Goal: Use online tool/utility: Utilize a website feature to perform a specific function

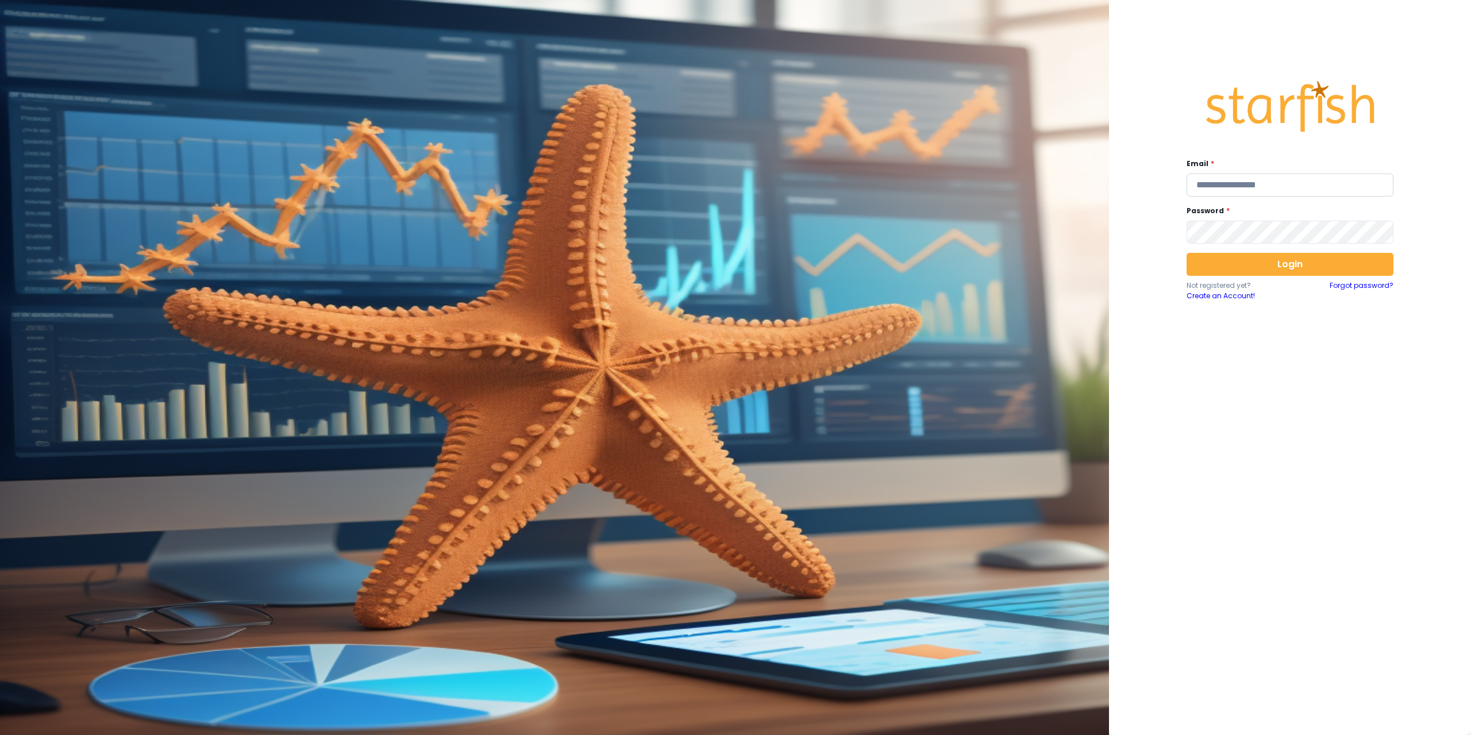
click at [1278, 186] on input "email" at bounding box center [1289, 185] width 207 height 23
type input "**********"
click at [1231, 262] on button "Login" at bounding box center [1289, 264] width 207 height 23
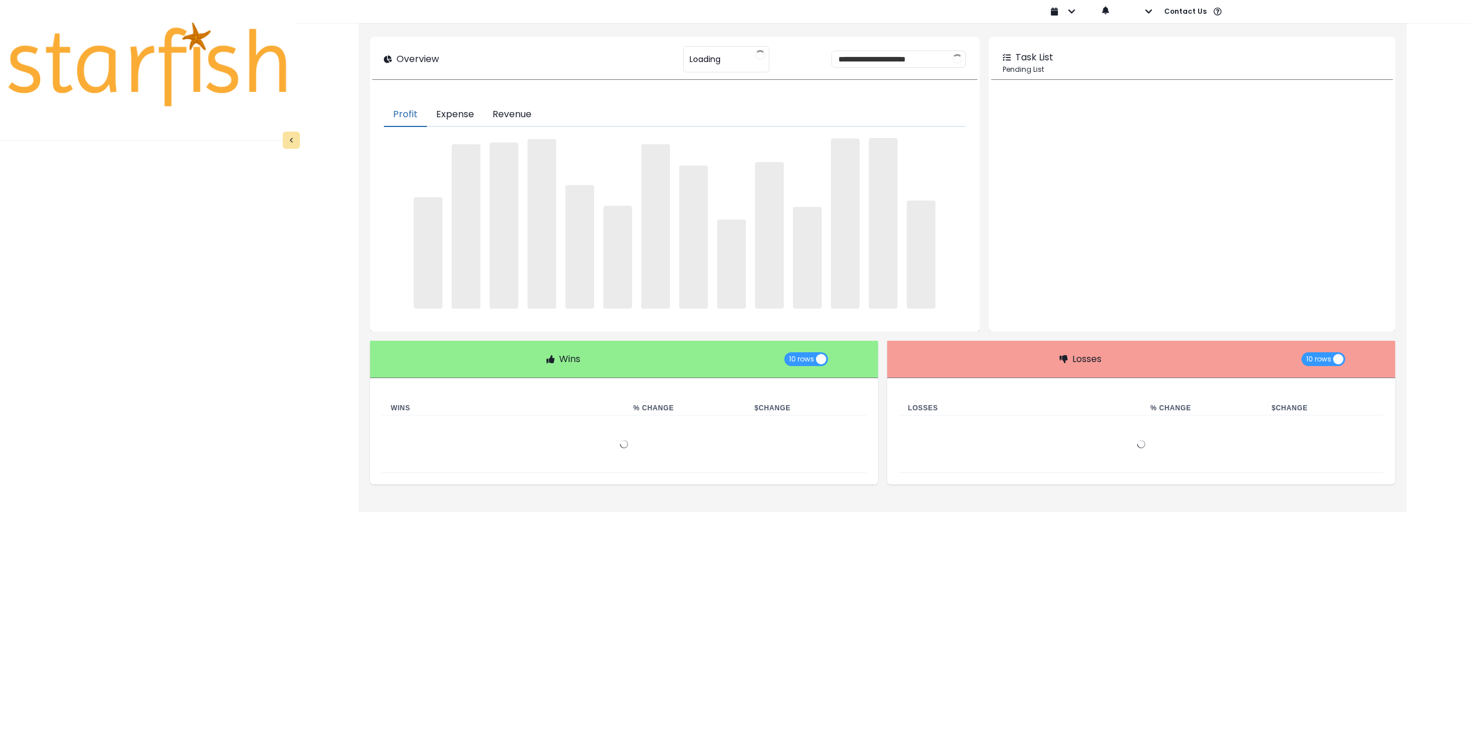
type input "********"
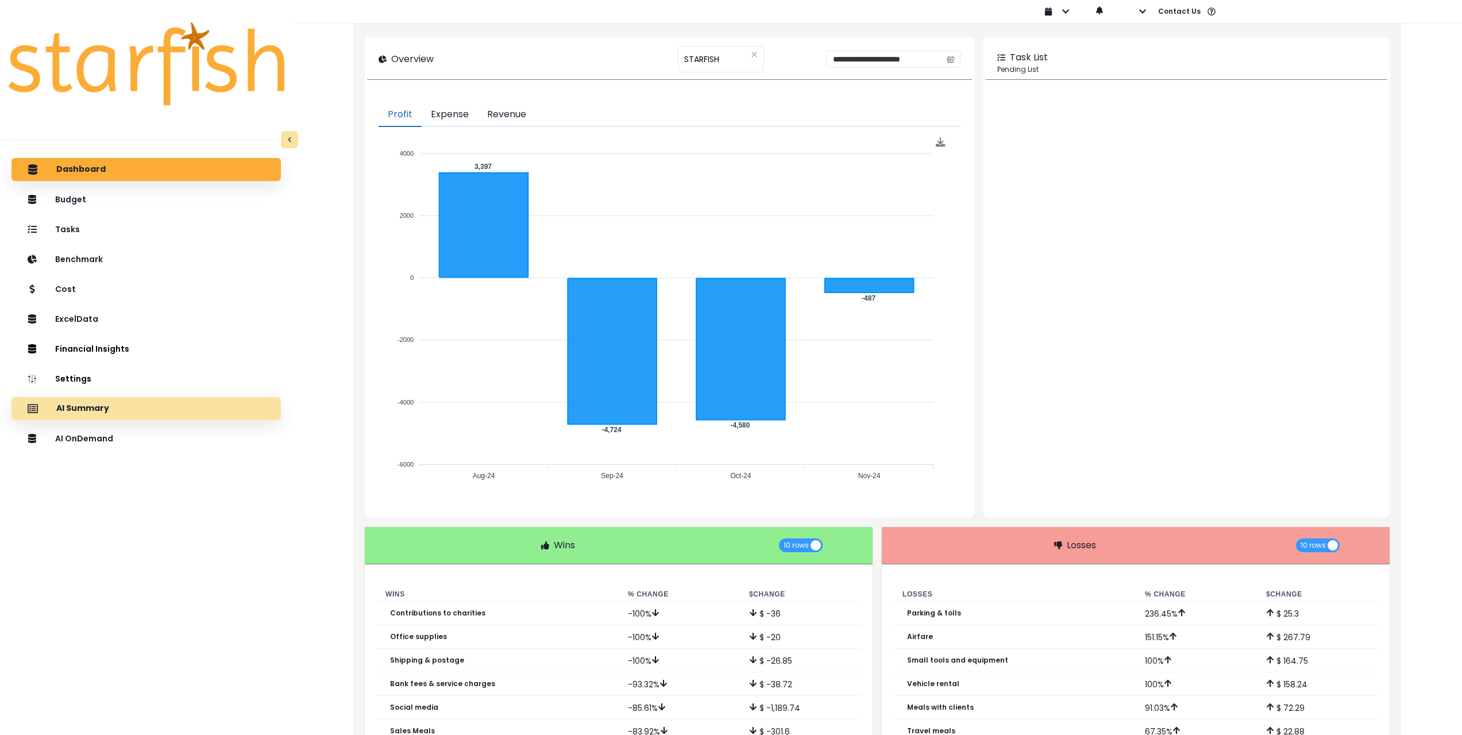
click at [148, 407] on div "AI Summary" at bounding box center [146, 408] width 251 height 24
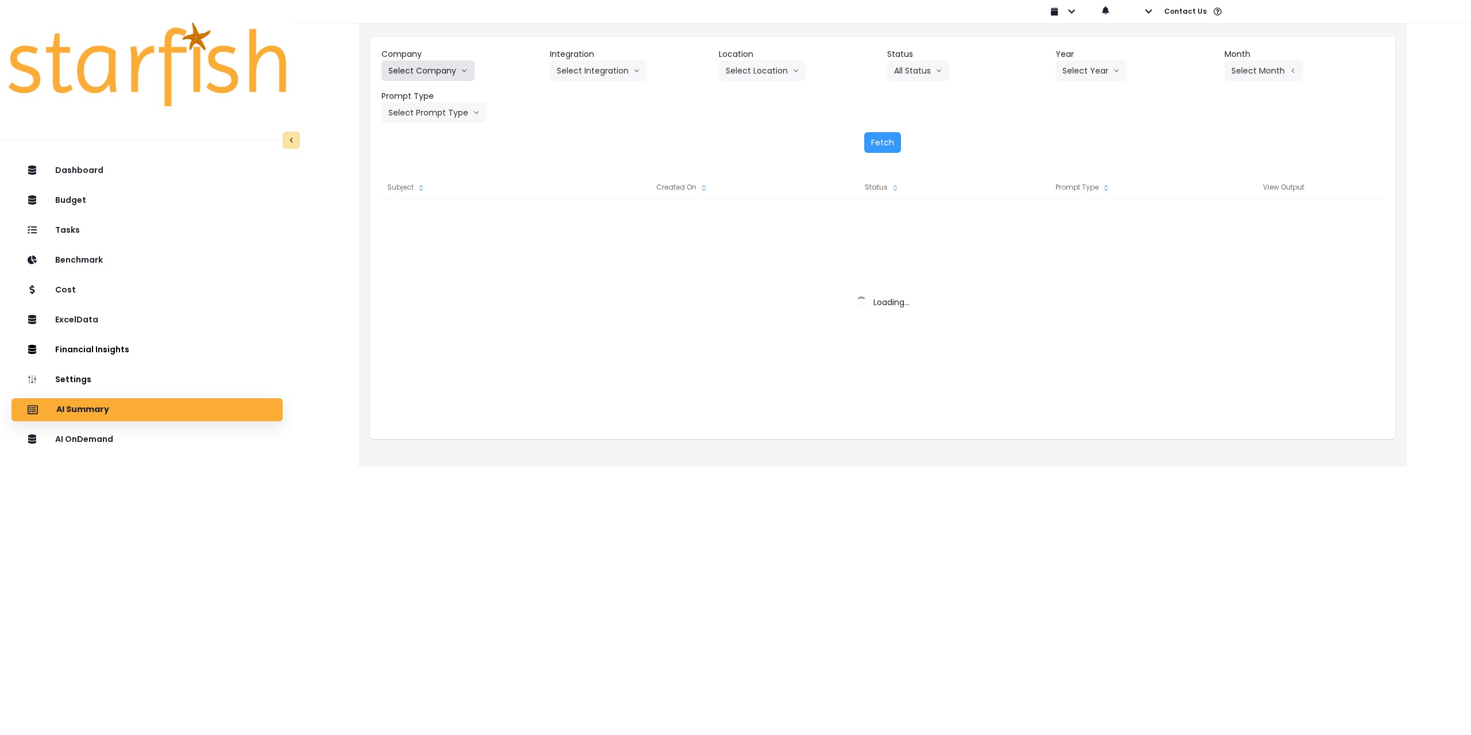
click at [432, 67] on button "Select Company" at bounding box center [427, 70] width 93 height 21
click at [448, 74] on button "Select Company" at bounding box center [427, 70] width 93 height 21
click at [449, 74] on button "Select Company" at bounding box center [427, 70] width 93 height 21
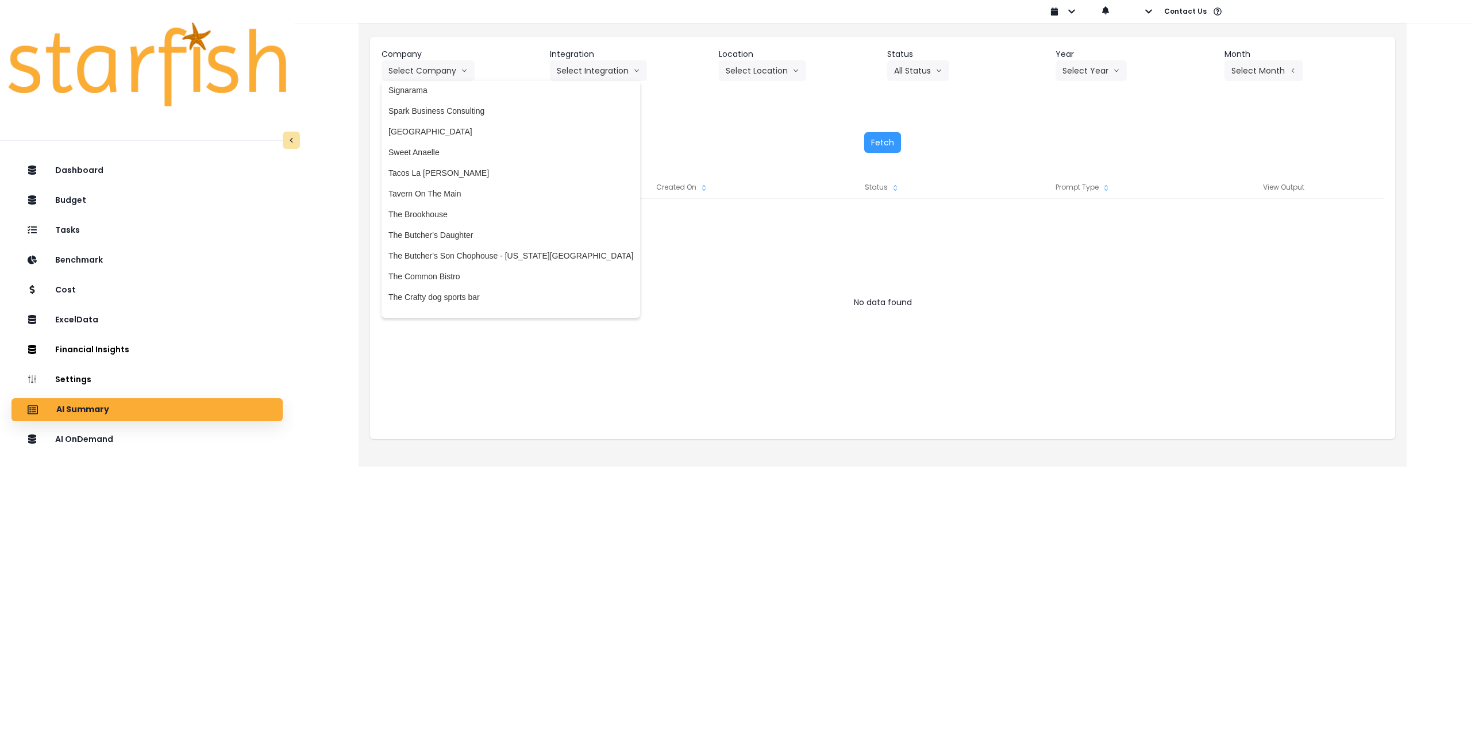
scroll to position [2183, 0]
click at [438, 290] on span "The Crafty dog sports bar" at bounding box center [510, 289] width 245 height 11
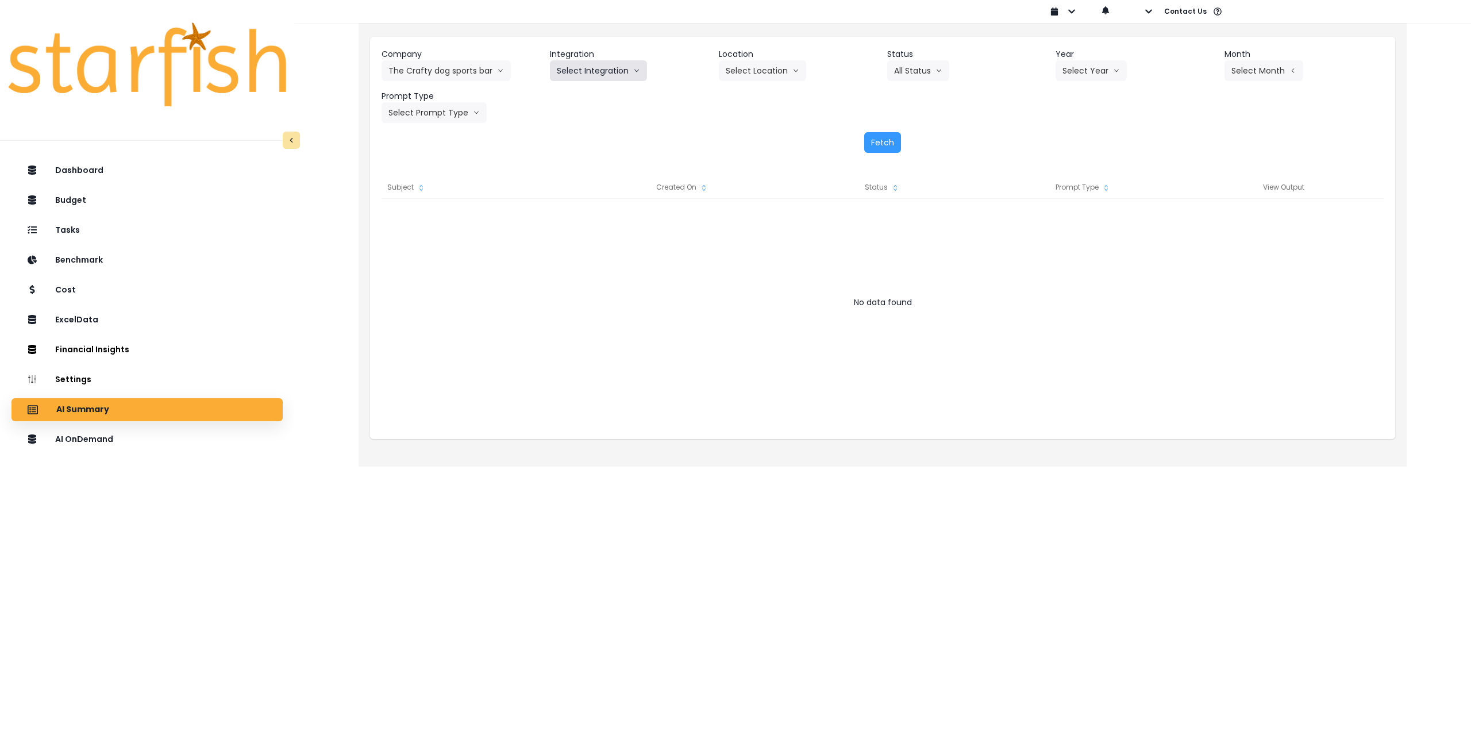
click at [596, 72] on button "Select Integration" at bounding box center [598, 70] width 97 height 21
click at [582, 94] on span "Quickbooks" at bounding box center [578, 94] width 42 height 11
click at [783, 68] on button "Select Location" at bounding box center [762, 70] width 87 height 21
click at [754, 98] on span "All Locations" at bounding box center [748, 94] width 45 height 11
click at [1092, 67] on button "Select Year" at bounding box center [1090, 70] width 71 height 21
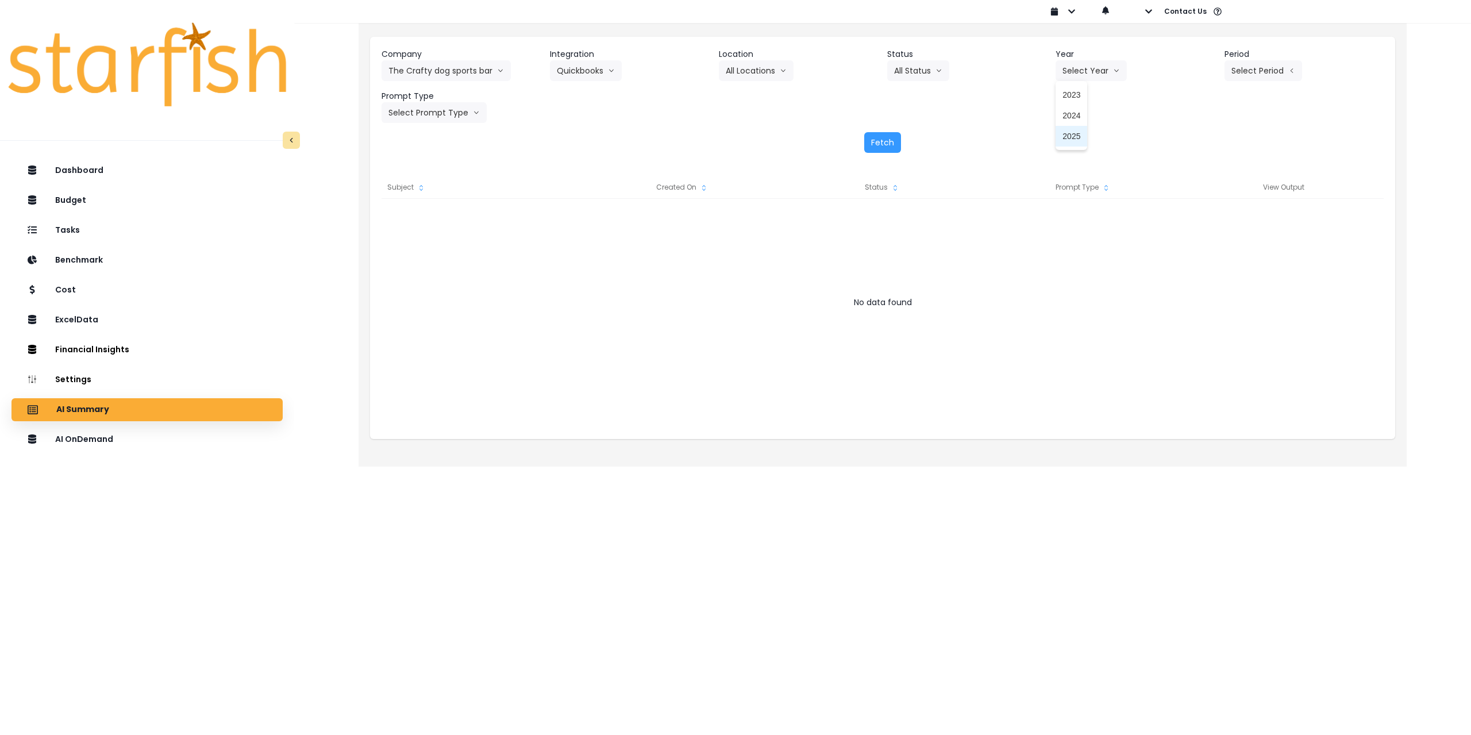
drag, startPoint x: 1069, startPoint y: 138, endPoint x: 1239, endPoint y: 102, distance: 173.2
click at [1071, 138] on span "2025" at bounding box center [1071, 135] width 18 height 11
click at [1275, 66] on button "Select Period" at bounding box center [1263, 70] width 78 height 21
click at [1203, 195] on span "P7" at bounding box center [1210, 197] width 14 height 11
click at [429, 108] on button "Select Prompt Type" at bounding box center [433, 112] width 105 height 21
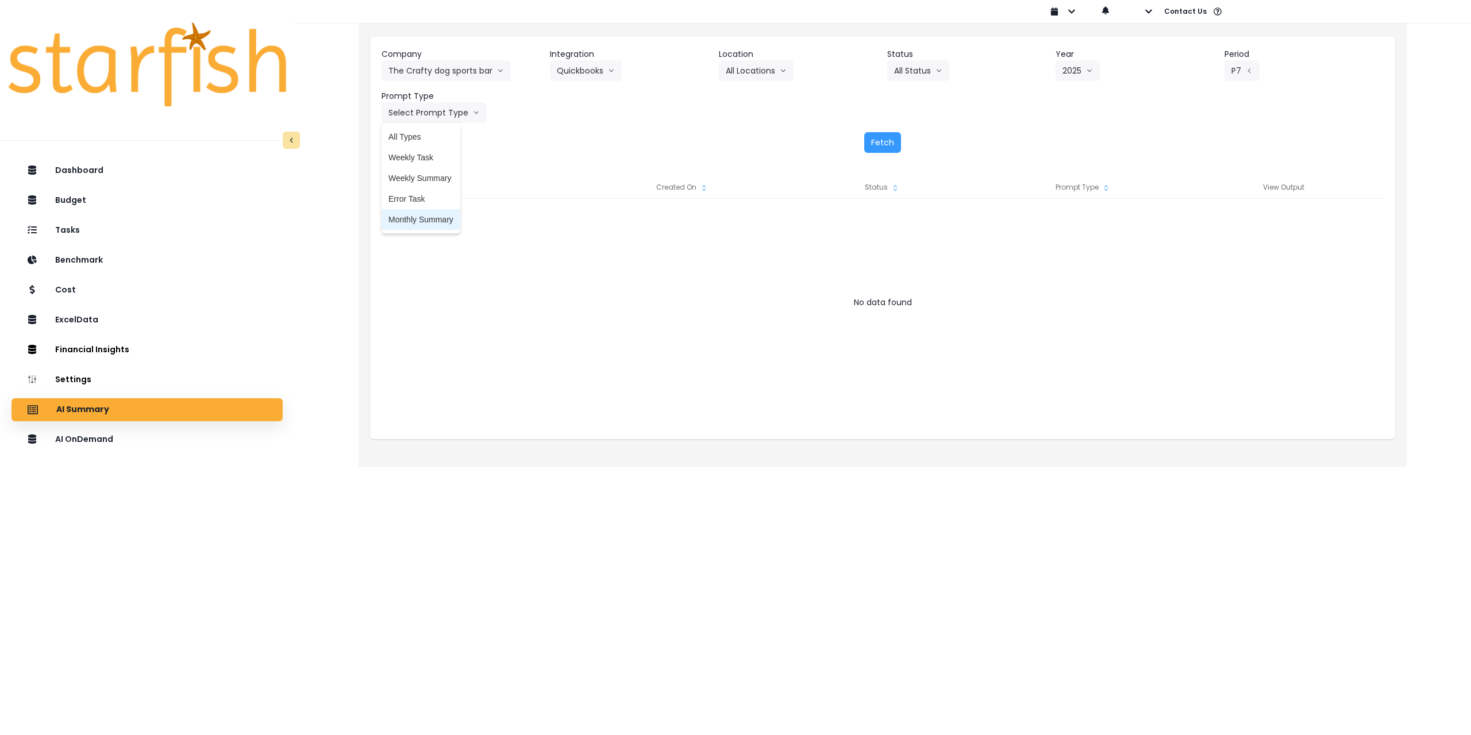
click at [409, 219] on span "Monthly Summary" at bounding box center [420, 219] width 65 height 11
click at [878, 144] on button "Fetch" at bounding box center [882, 142] width 37 height 21
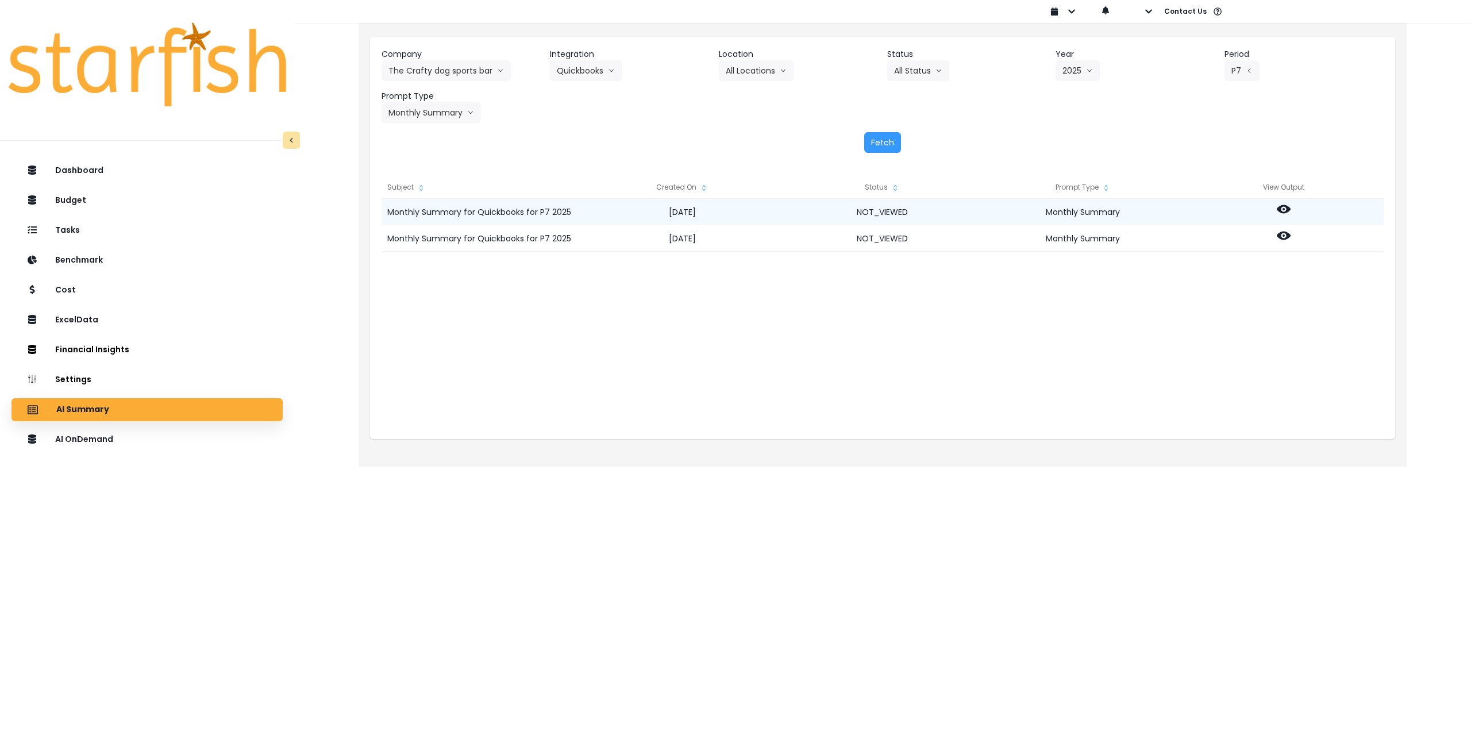
click at [1283, 207] on icon at bounding box center [1284, 209] width 14 height 14
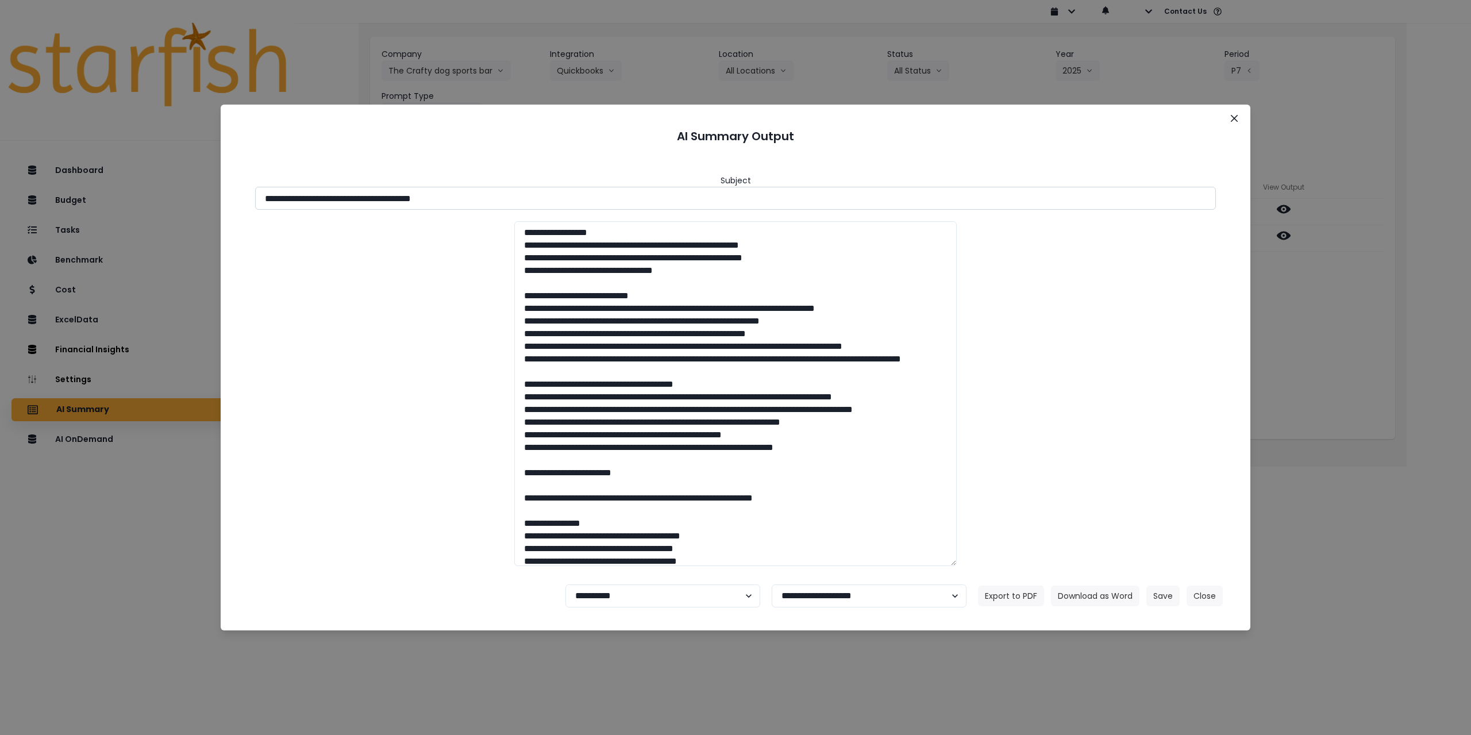
drag, startPoint x: 435, startPoint y: 196, endPoint x: 569, endPoint y: 194, distance: 133.9
click at [567, 194] on input "**********" at bounding box center [735, 198] width 961 height 23
click at [465, 203] on input "**********" at bounding box center [735, 198] width 961 height 23
drag, startPoint x: 435, startPoint y: 199, endPoint x: 500, endPoint y: 200, distance: 65.5
click at [500, 200] on input "**********" at bounding box center [735, 198] width 961 height 23
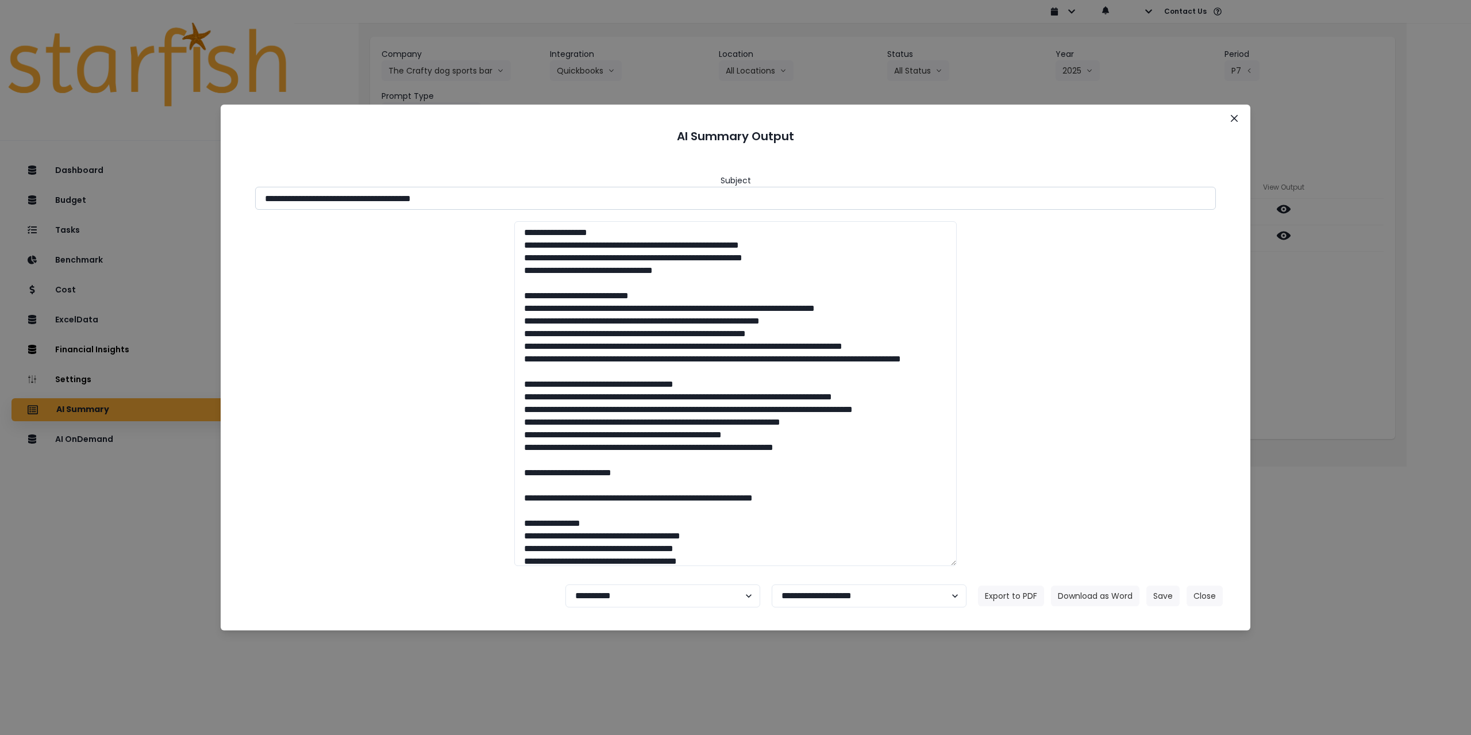
click at [475, 199] on input "**********" at bounding box center [735, 198] width 961 height 23
drag, startPoint x: 437, startPoint y: 197, endPoint x: 508, endPoint y: 204, distance: 71.6
click at [508, 204] on input "**********" at bounding box center [735, 198] width 961 height 23
click at [1100, 591] on button "Download as Word" at bounding box center [1095, 595] width 88 height 21
click at [1373, 233] on div "**********" at bounding box center [735, 367] width 1471 height 735
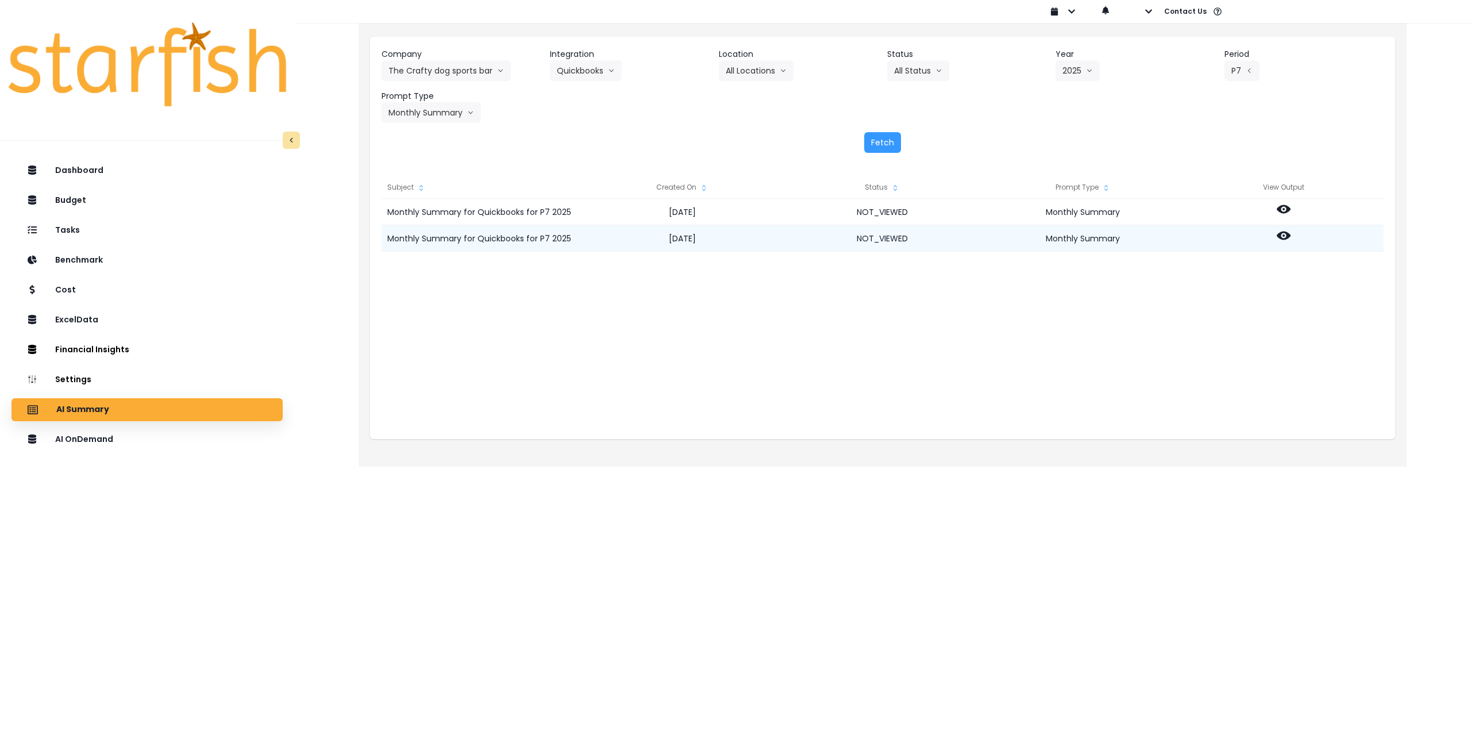
click at [1287, 233] on icon at bounding box center [1284, 236] width 14 height 9
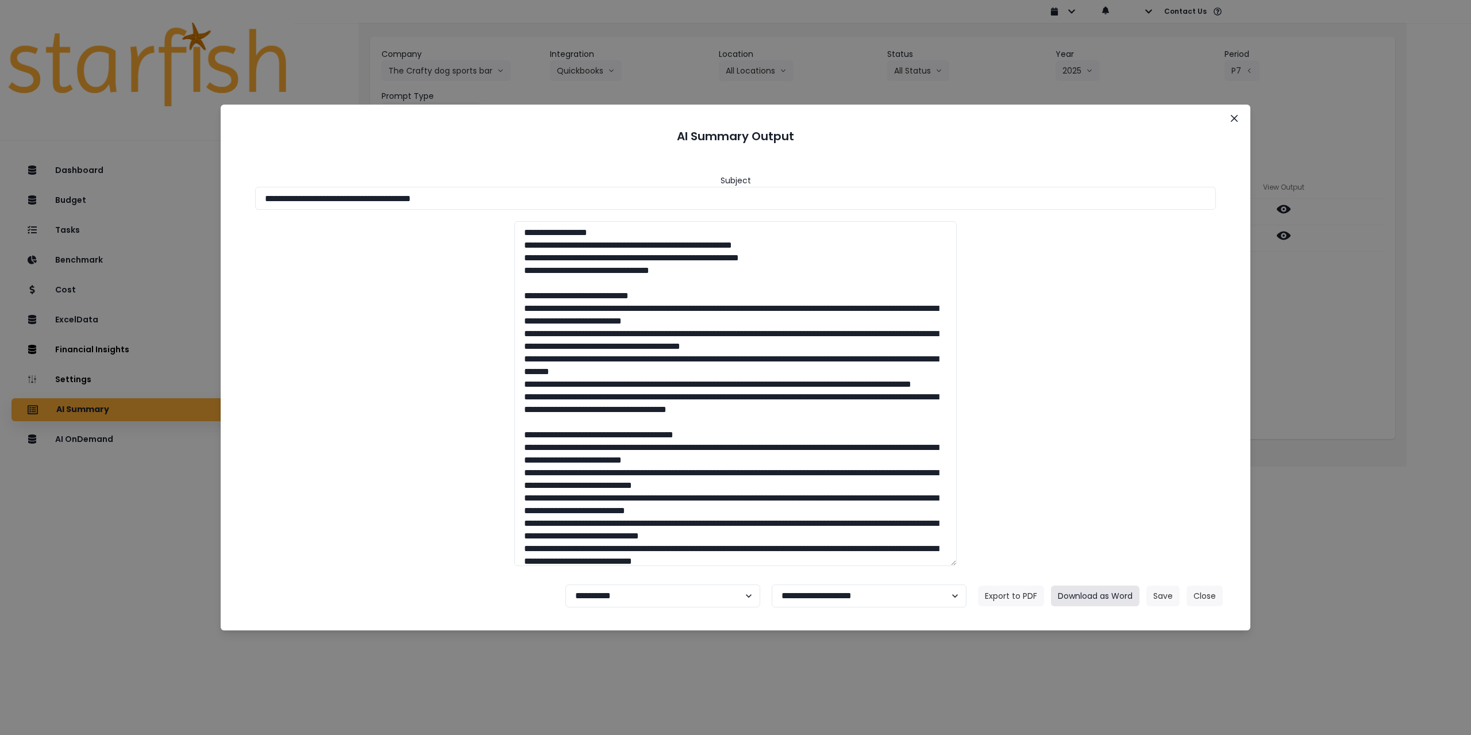
click at [1119, 599] on button "Download as Word" at bounding box center [1095, 595] width 88 height 21
click at [651, 591] on select "**********" at bounding box center [662, 595] width 195 height 23
select select "********"
click at [565, 584] on select "**********" at bounding box center [662, 595] width 195 height 23
click at [1235, 111] on button "Close" at bounding box center [1234, 118] width 18 height 18
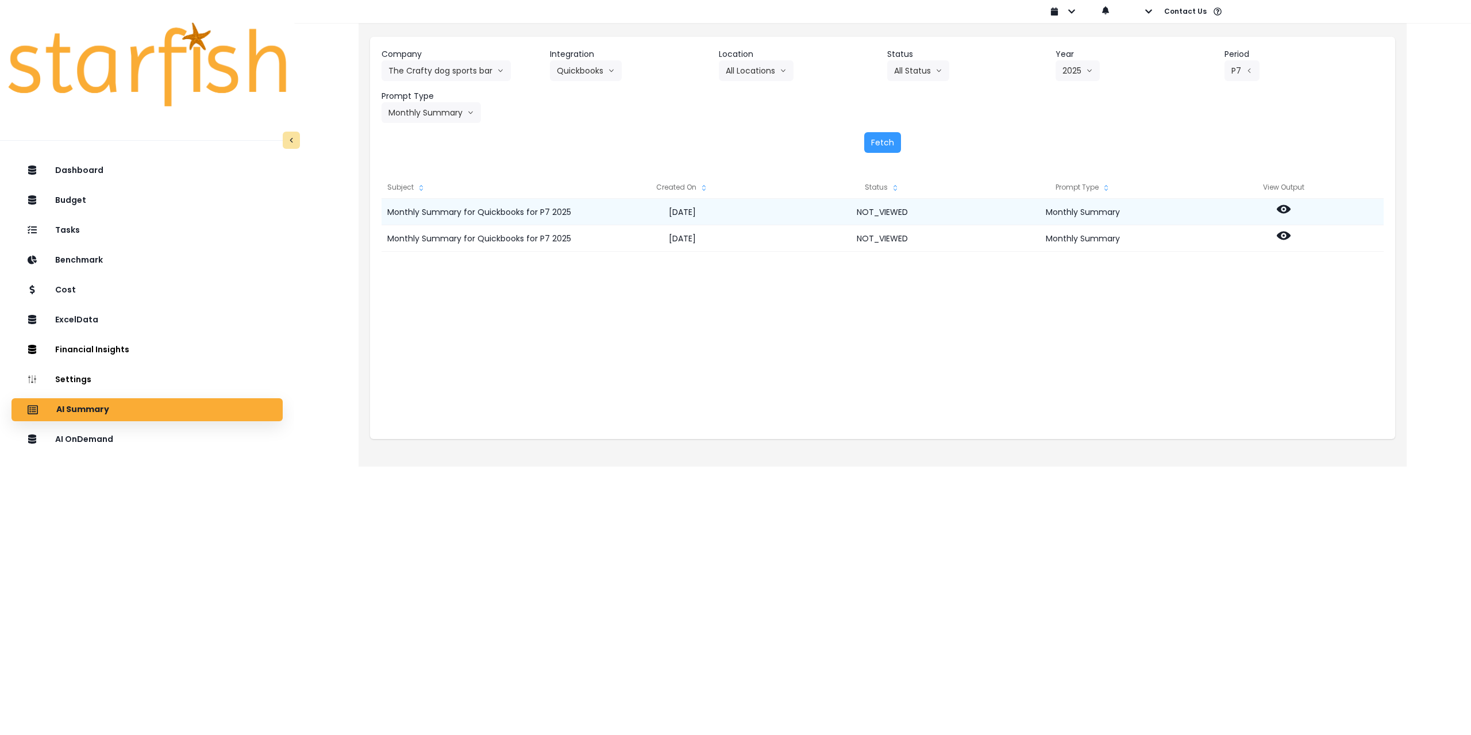
click at [1283, 211] on icon at bounding box center [1284, 209] width 14 height 14
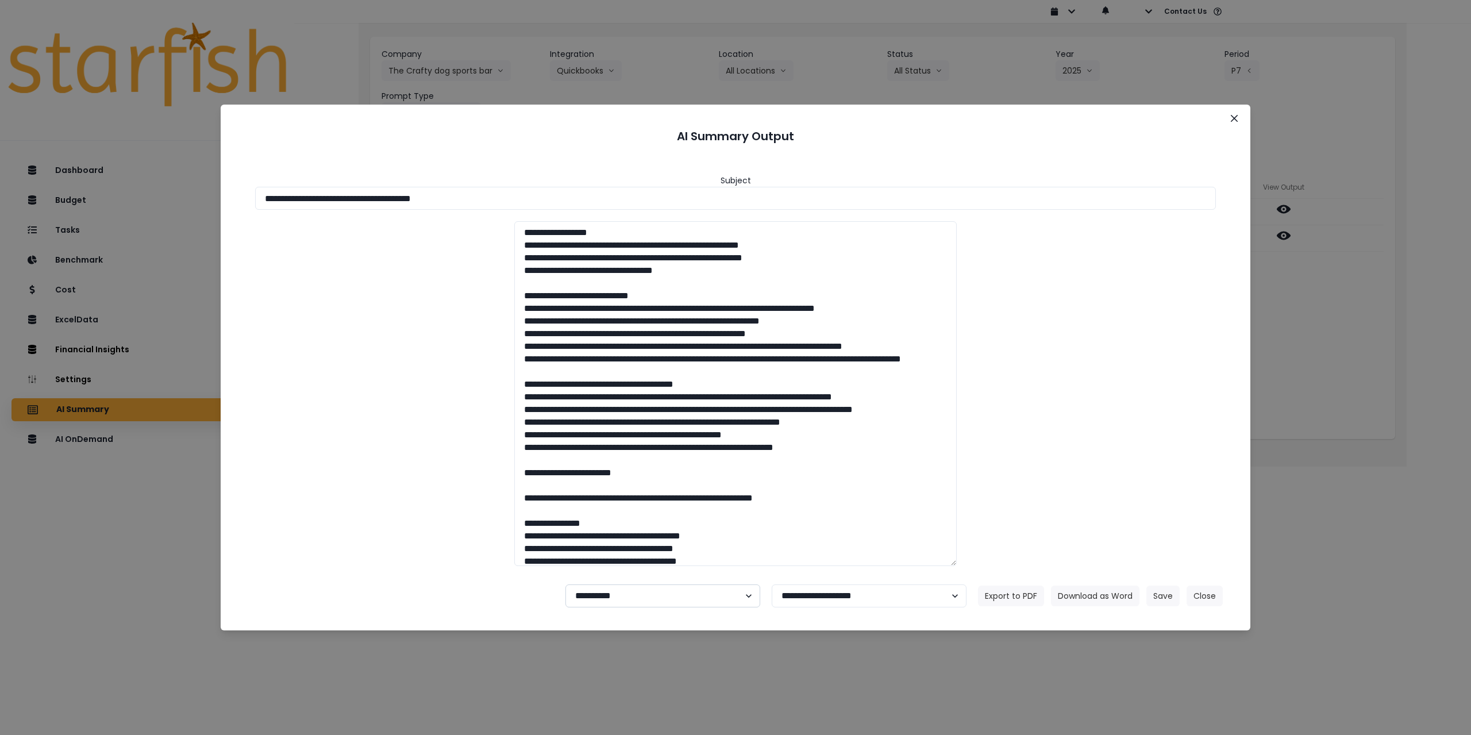
click at [580, 600] on select "**********" at bounding box center [662, 595] width 195 height 23
select select "********"
click at [565, 584] on select "**********" at bounding box center [662, 595] width 195 height 23
click at [1151, 597] on button "Save" at bounding box center [1162, 595] width 33 height 21
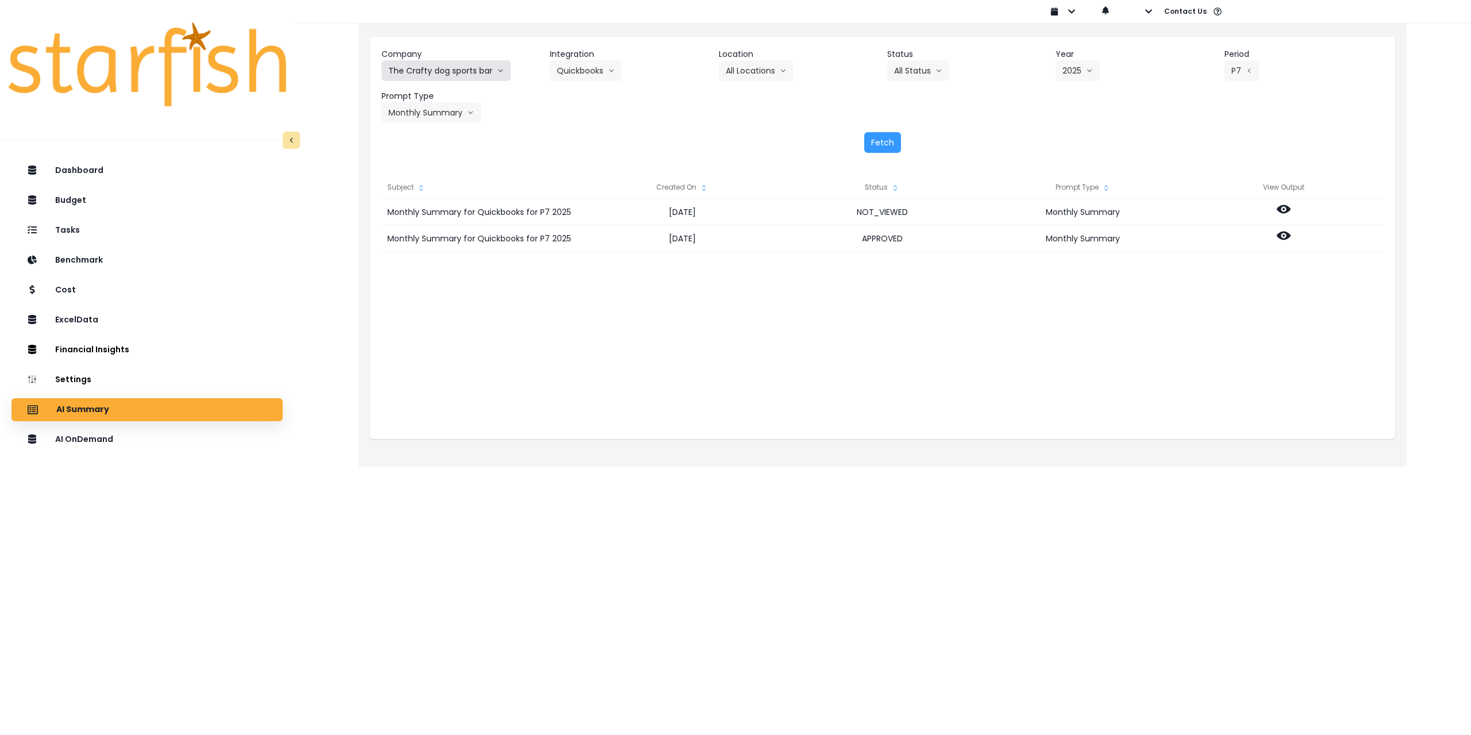
click at [444, 67] on button "The Crafty dog sports bar" at bounding box center [445, 70] width 129 height 21
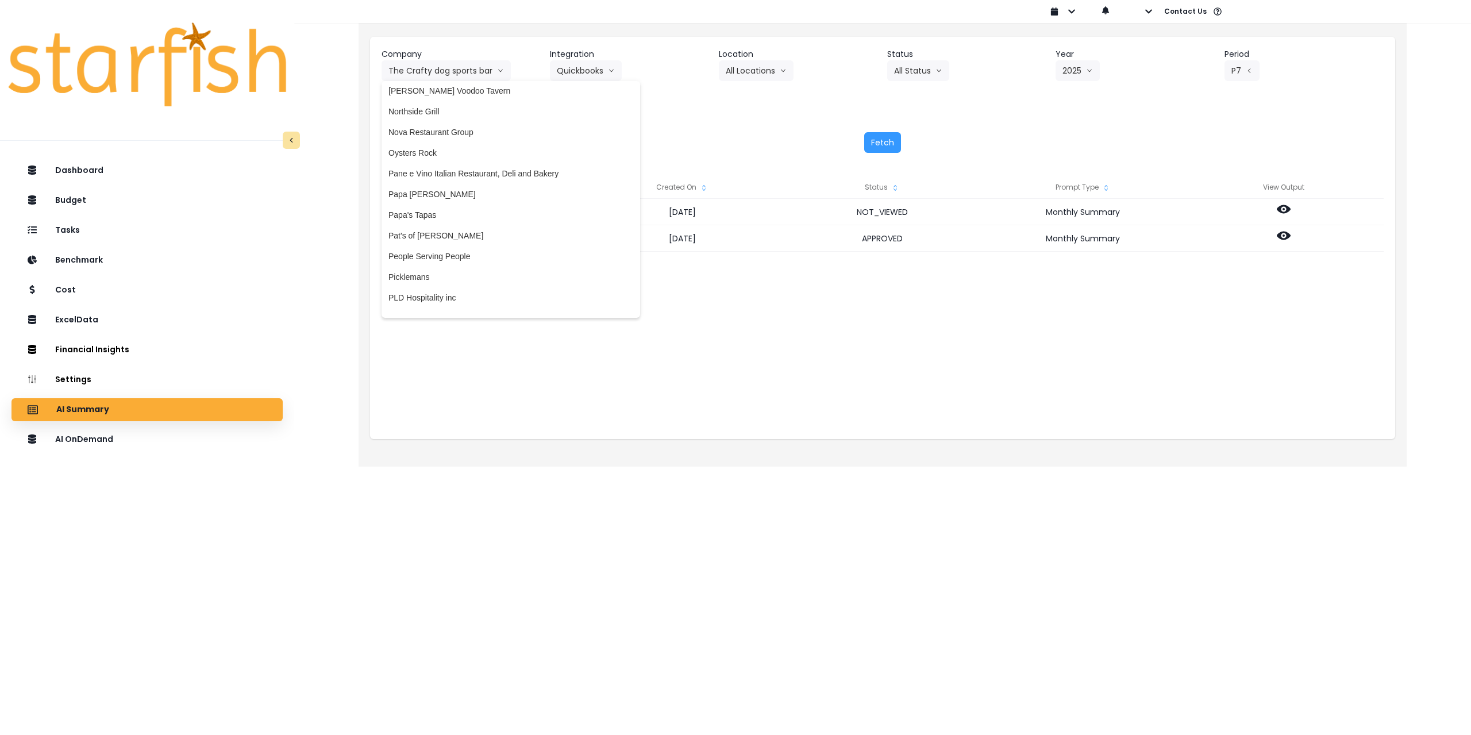
scroll to position [1634, 0]
click at [466, 194] on span "Papa [PERSON_NAME]" at bounding box center [510, 197] width 245 height 11
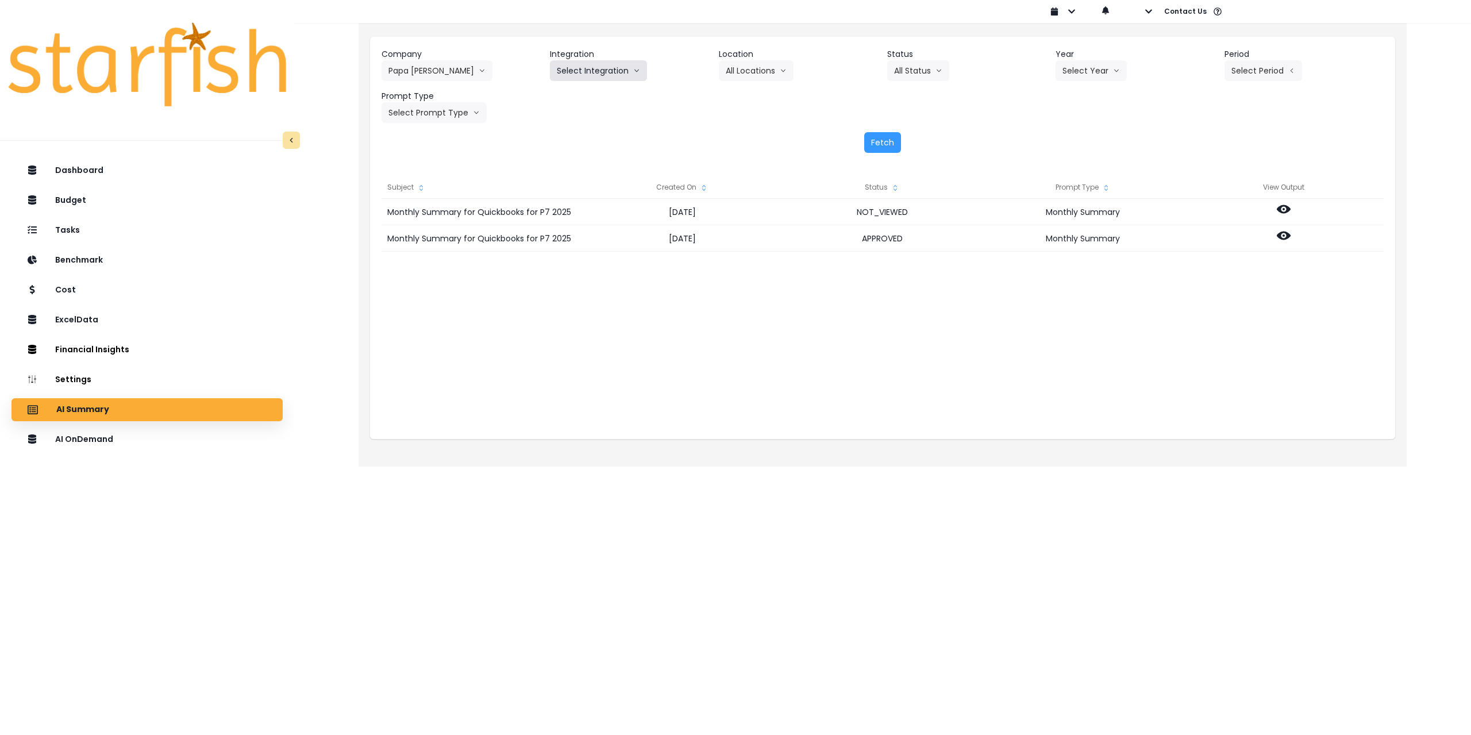
click at [593, 64] on button "Select Integration" at bounding box center [598, 70] width 97 height 21
click at [583, 94] on span "QuickBooks" at bounding box center [591, 94] width 68 height 11
click at [1082, 67] on button "Select Year" at bounding box center [1090, 70] width 71 height 21
drag, startPoint x: 1068, startPoint y: 135, endPoint x: 1086, endPoint y: 131, distance: 18.8
click at [1069, 135] on span "2025" at bounding box center [1071, 135] width 18 height 11
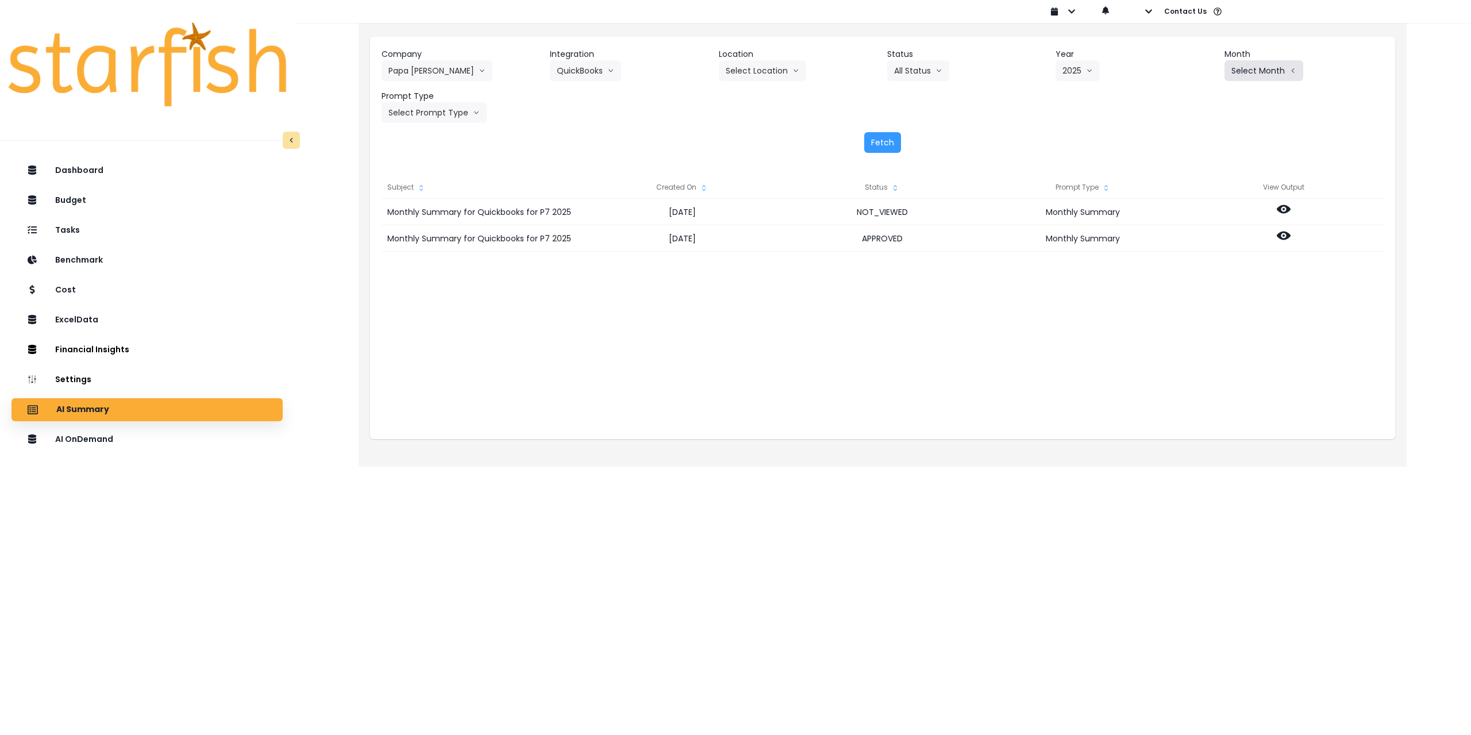
click at [1269, 79] on button "Select Month" at bounding box center [1263, 70] width 79 height 21
click at [1198, 201] on span "July" at bounding box center [1206, 197] width 22 height 11
click at [442, 115] on button "Select Prompt Type" at bounding box center [433, 112] width 105 height 21
click at [419, 213] on li "Monthly Summary" at bounding box center [420, 219] width 79 height 21
click at [890, 141] on button "Fetch" at bounding box center [882, 142] width 37 height 21
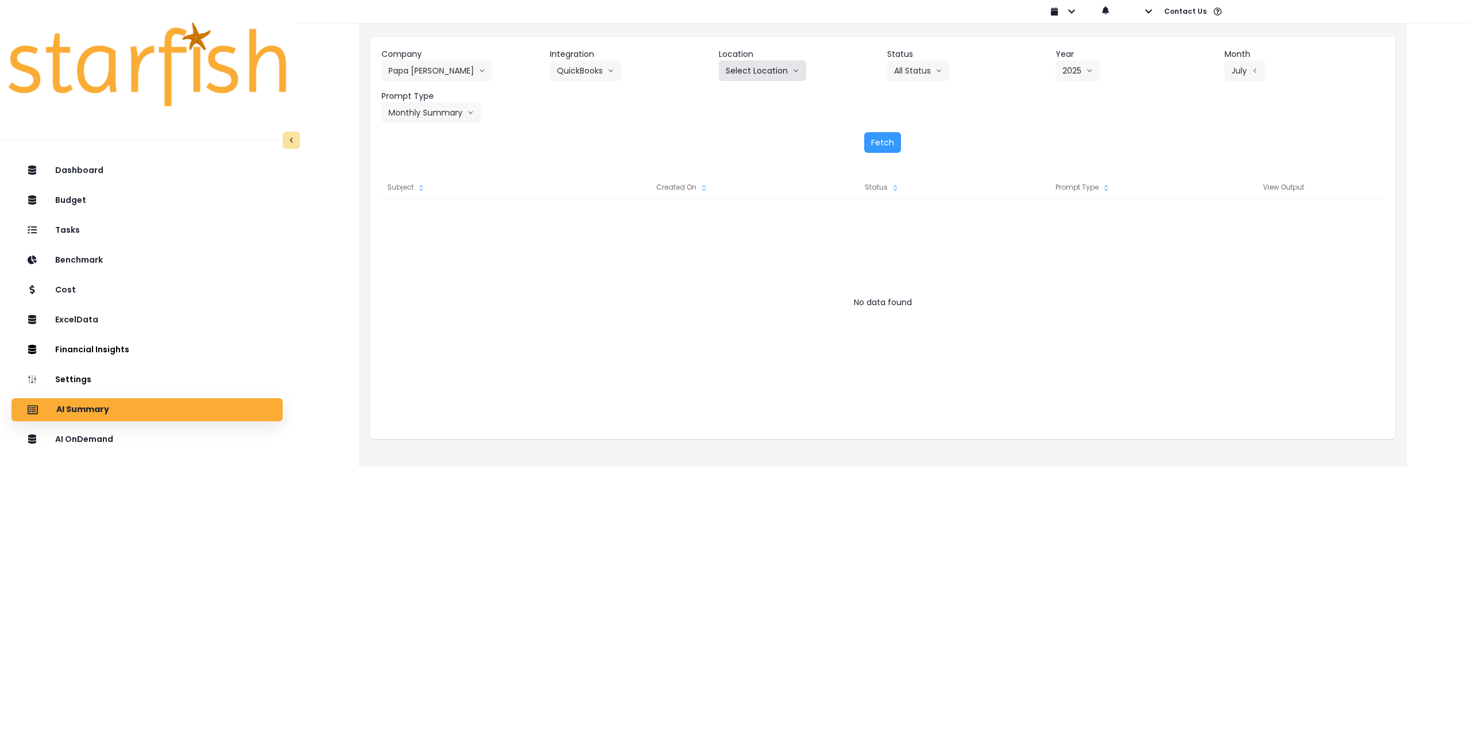
click at [761, 79] on button "Select Location" at bounding box center [762, 70] width 87 height 21
click at [757, 97] on span "All Locations" at bounding box center [748, 94] width 45 height 11
click at [889, 141] on button "Fetch" at bounding box center [882, 142] width 37 height 21
click at [596, 74] on button "QuickBooks" at bounding box center [585, 70] width 71 height 21
click at [595, 92] on span "QuickBooks" at bounding box center [591, 94] width 68 height 11
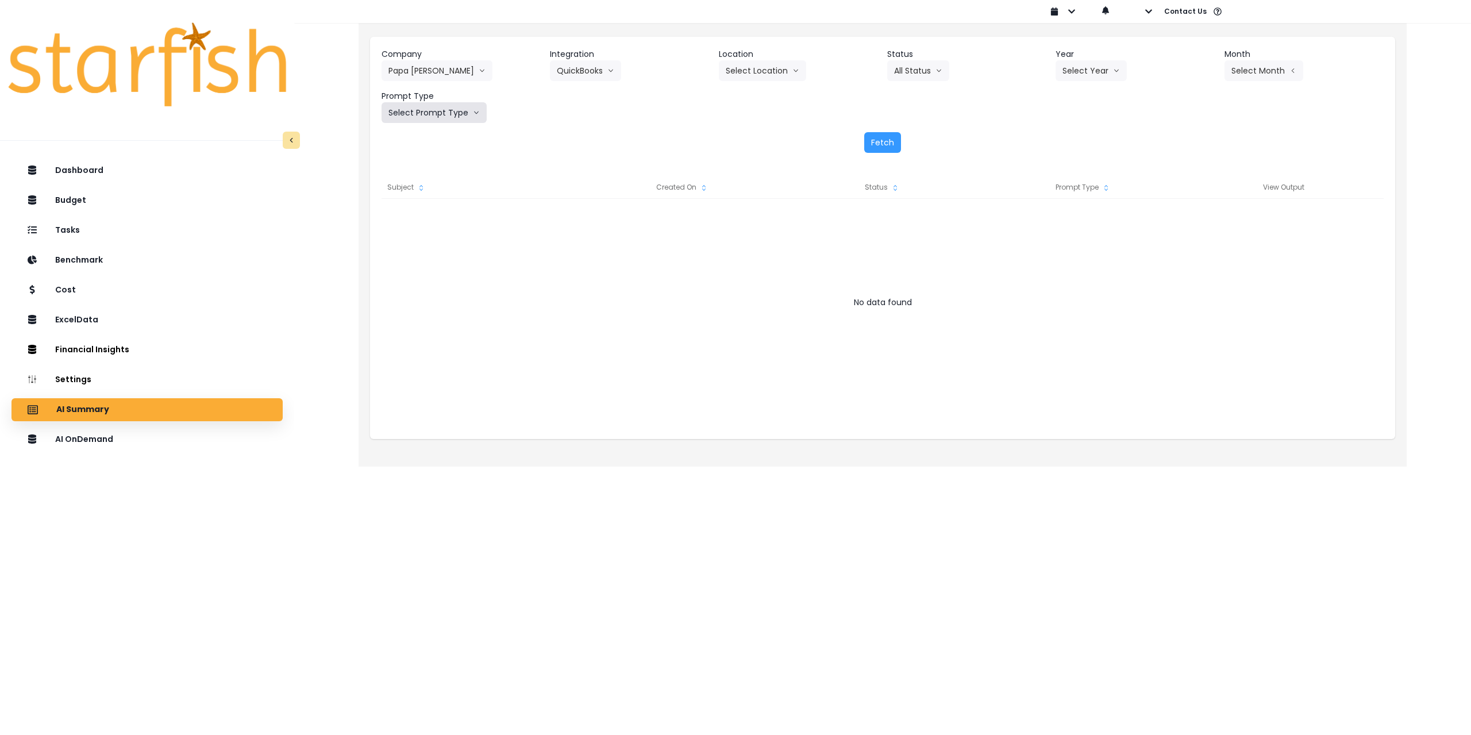
click at [467, 117] on button "Select Prompt Type" at bounding box center [433, 112] width 105 height 21
click at [421, 226] on li "Monthly Summary" at bounding box center [420, 219] width 79 height 21
click at [789, 68] on button "Select Location" at bounding box center [762, 70] width 87 height 21
click at [753, 97] on span "All Locations" at bounding box center [748, 94] width 45 height 11
click at [1086, 63] on button "Select Year" at bounding box center [1090, 70] width 71 height 21
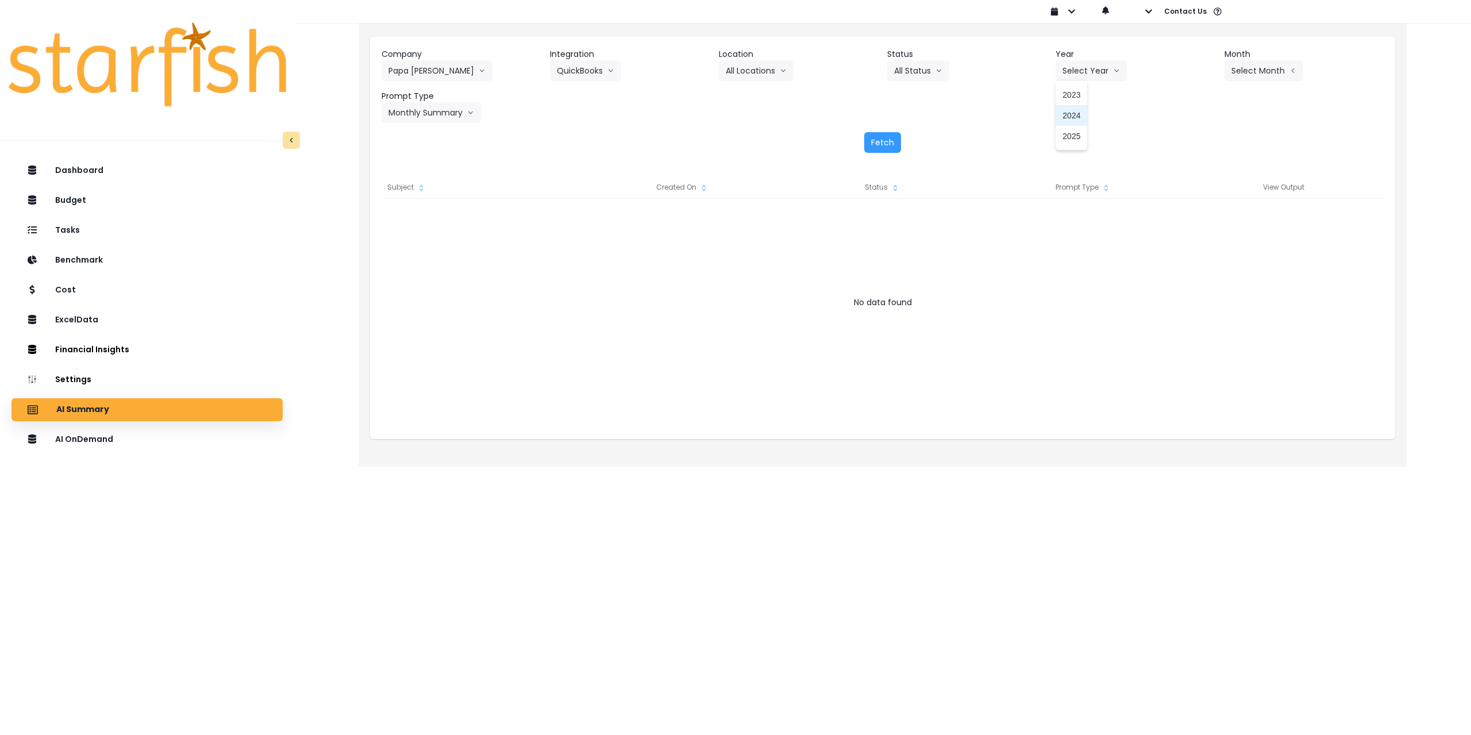
click at [1073, 130] on li "2025" at bounding box center [1071, 136] width 32 height 21
click at [1283, 57] on header "Month" at bounding box center [1303, 54] width 159 height 12
click at [1273, 70] on button "Select Month" at bounding box center [1263, 70] width 79 height 21
click at [1201, 199] on span "July" at bounding box center [1206, 197] width 22 height 11
click at [888, 143] on button "Fetch" at bounding box center [882, 142] width 37 height 21
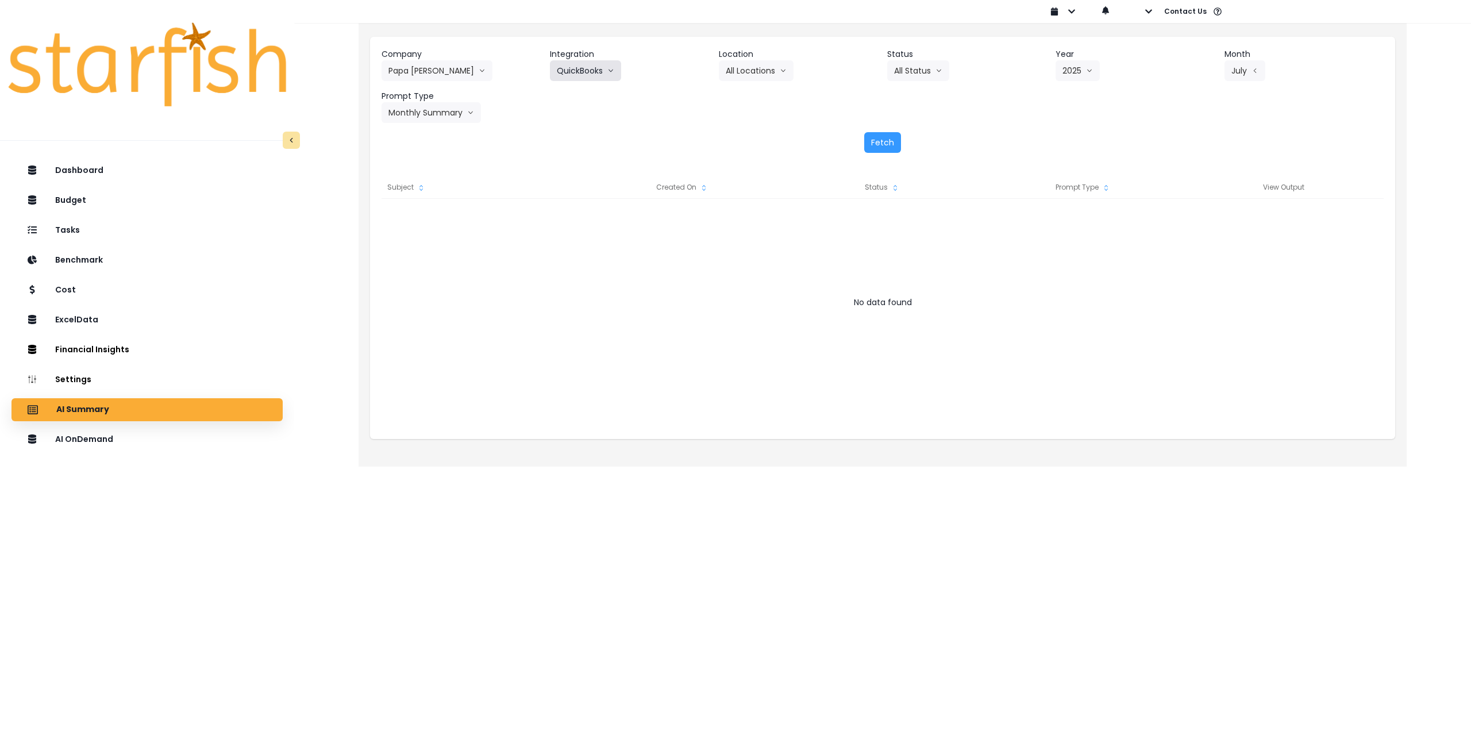
click at [597, 71] on button "QuickBooks" at bounding box center [585, 70] width 71 height 21
click at [580, 111] on span "Quickbooks Online" at bounding box center [591, 115] width 68 height 11
click at [880, 140] on button "Fetch" at bounding box center [882, 142] width 37 height 21
click at [152, 446] on div "AI OnDemand" at bounding box center [147, 439] width 253 height 24
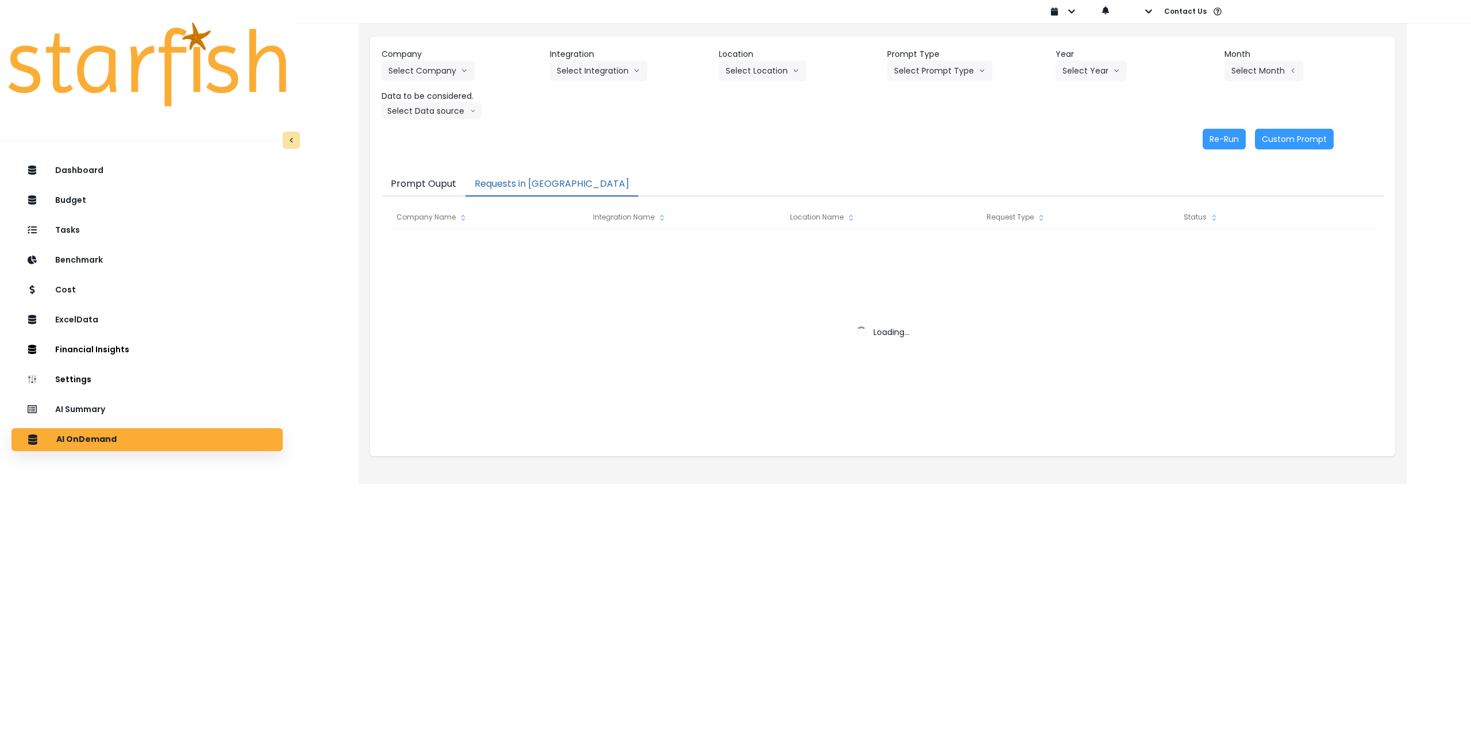
click at [504, 179] on button "Requests in Queue" at bounding box center [551, 184] width 173 height 24
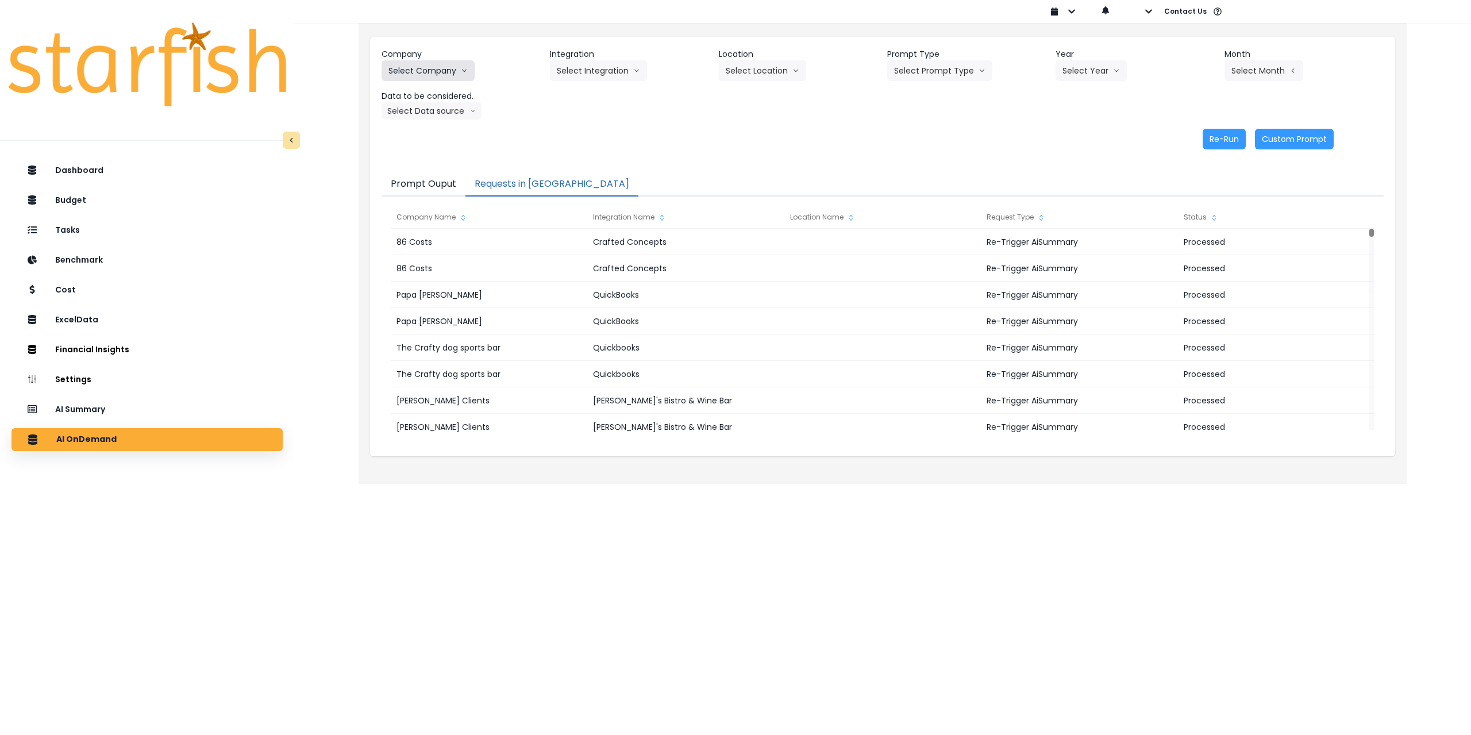
click at [434, 71] on button "Select Company" at bounding box center [427, 70] width 93 height 21
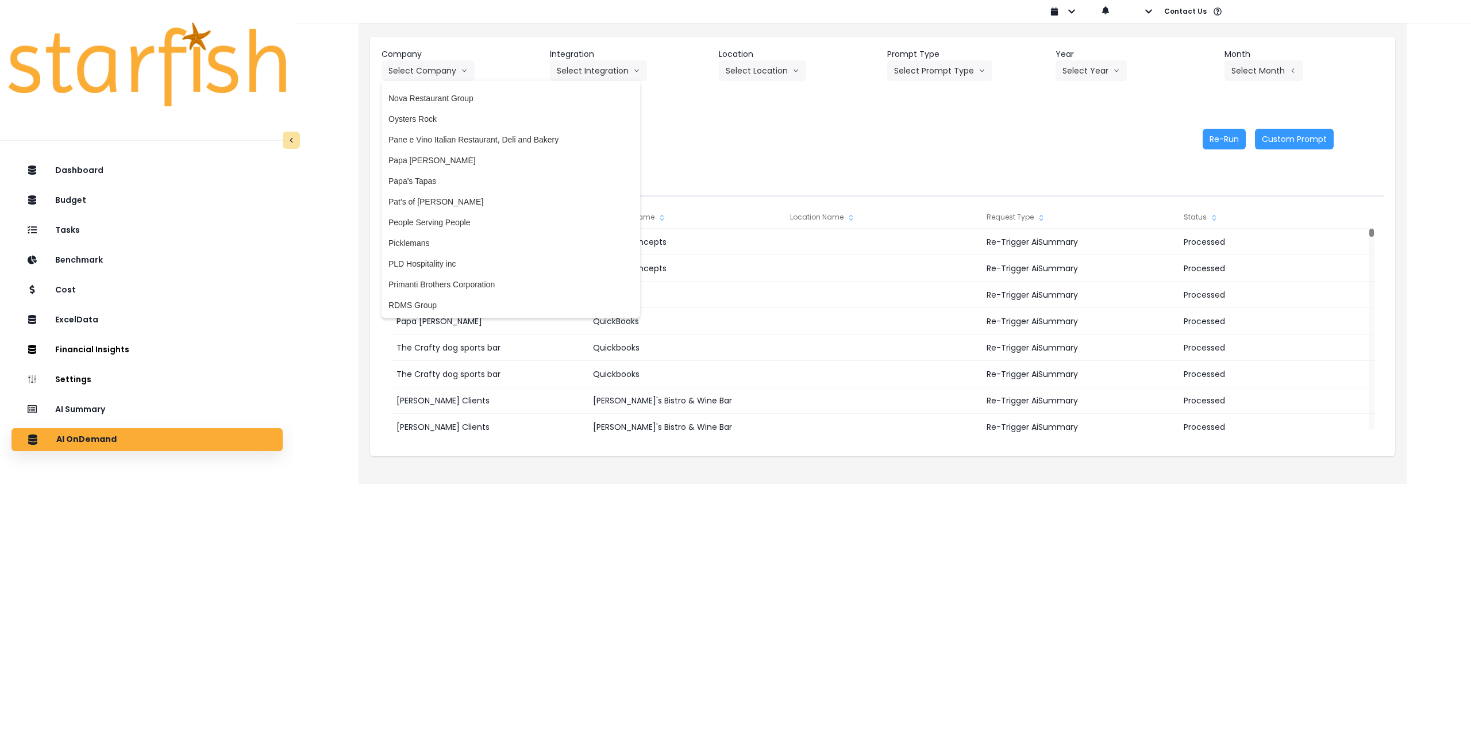
scroll to position [1666, 0]
click at [469, 167] on span "Papa [PERSON_NAME]" at bounding box center [510, 165] width 245 height 11
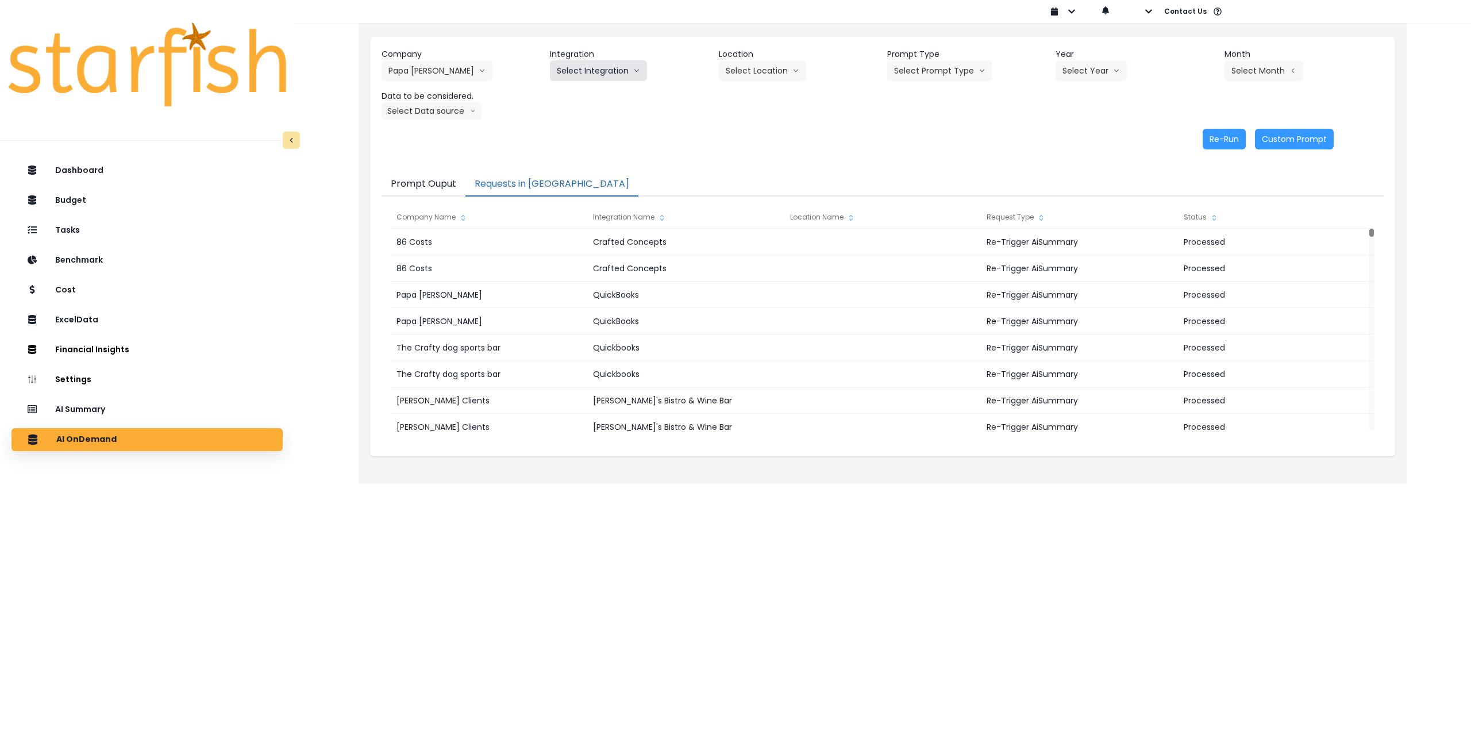
click at [601, 72] on button "Select Integration" at bounding box center [598, 70] width 97 height 21
click at [580, 99] on span "QuickBooks" at bounding box center [591, 94] width 68 height 11
click at [768, 71] on button "Select Location" at bounding box center [762, 70] width 87 height 21
drag, startPoint x: 757, startPoint y: 99, endPoint x: 802, endPoint y: 94, distance: 45.7
click at [758, 99] on span "All Locations" at bounding box center [748, 94] width 45 height 11
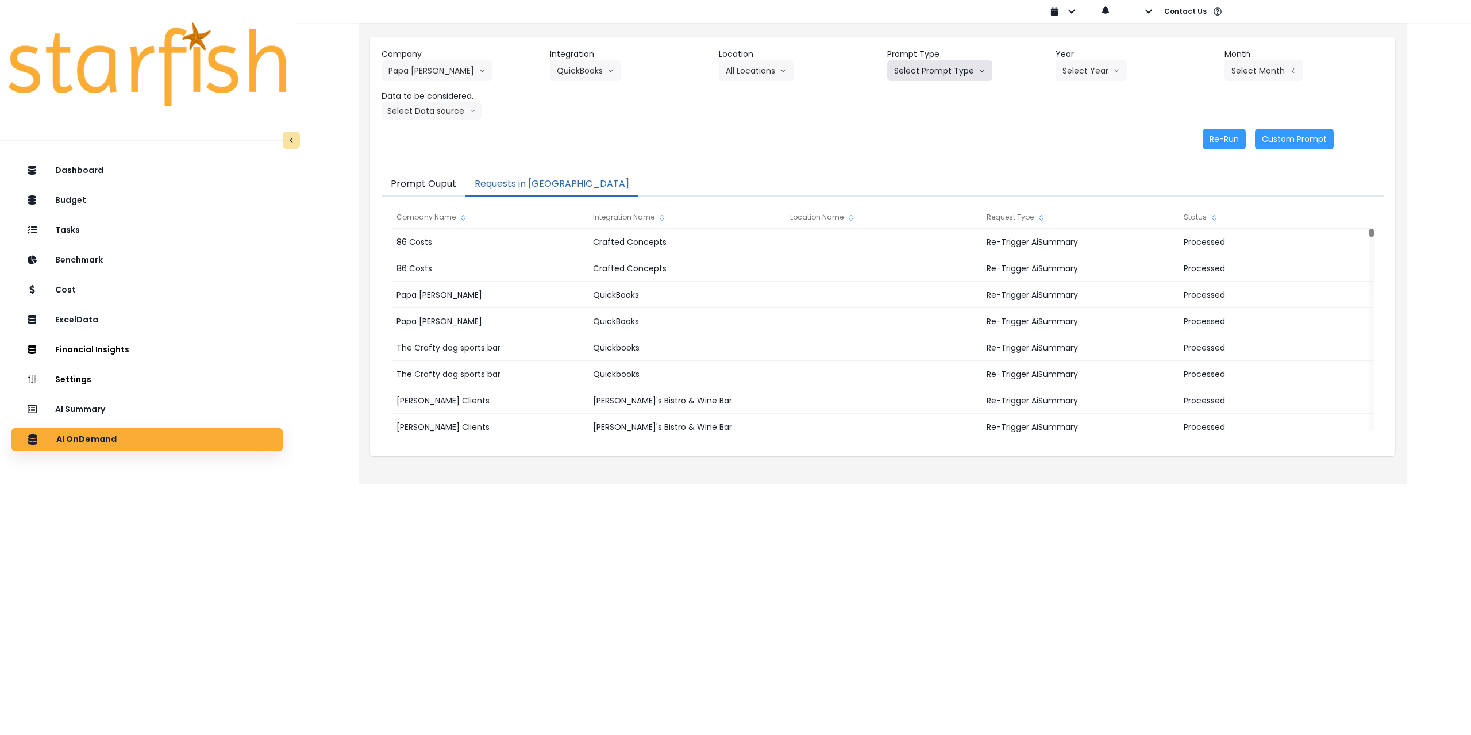
click at [963, 68] on button "Select Prompt Type" at bounding box center [939, 70] width 105 height 21
drag, startPoint x: 937, startPoint y: 152, endPoint x: 1063, endPoint y: 81, distance: 144.6
click at [938, 152] on span "Monthly Summary" at bounding box center [926, 156] width 65 height 11
click at [1081, 73] on button "Select Year" at bounding box center [1090, 70] width 71 height 21
click at [1077, 140] on span "2025" at bounding box center [1071, 135] width 18 height 11
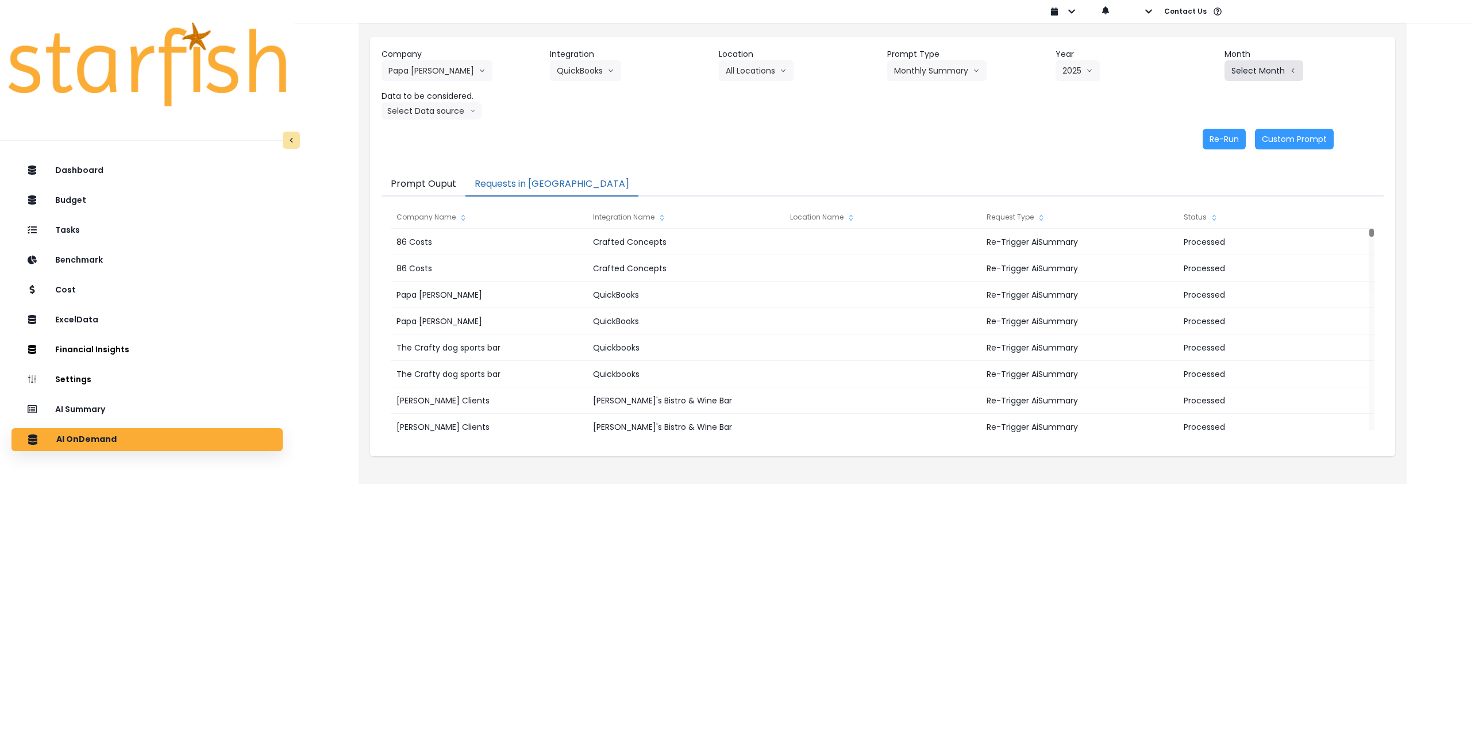
click at [1245, 68] on button "Select Month" at bounding box center [1263, 70] width 79 height 21
click at [1206, 196] on span "July" at bounding box center [1206, 197] width 22 height 11
click at [449, 114] on button "Select Data source" at bounding box center [431, 110] width 100 height 17
click at [440, 131] on span "Comparison overtime" at bounding box center [426, 133] width 76 height 11
click at [1219, 139] on button "Re-Run" at bounding box center [1223, 139] width 43 height 21
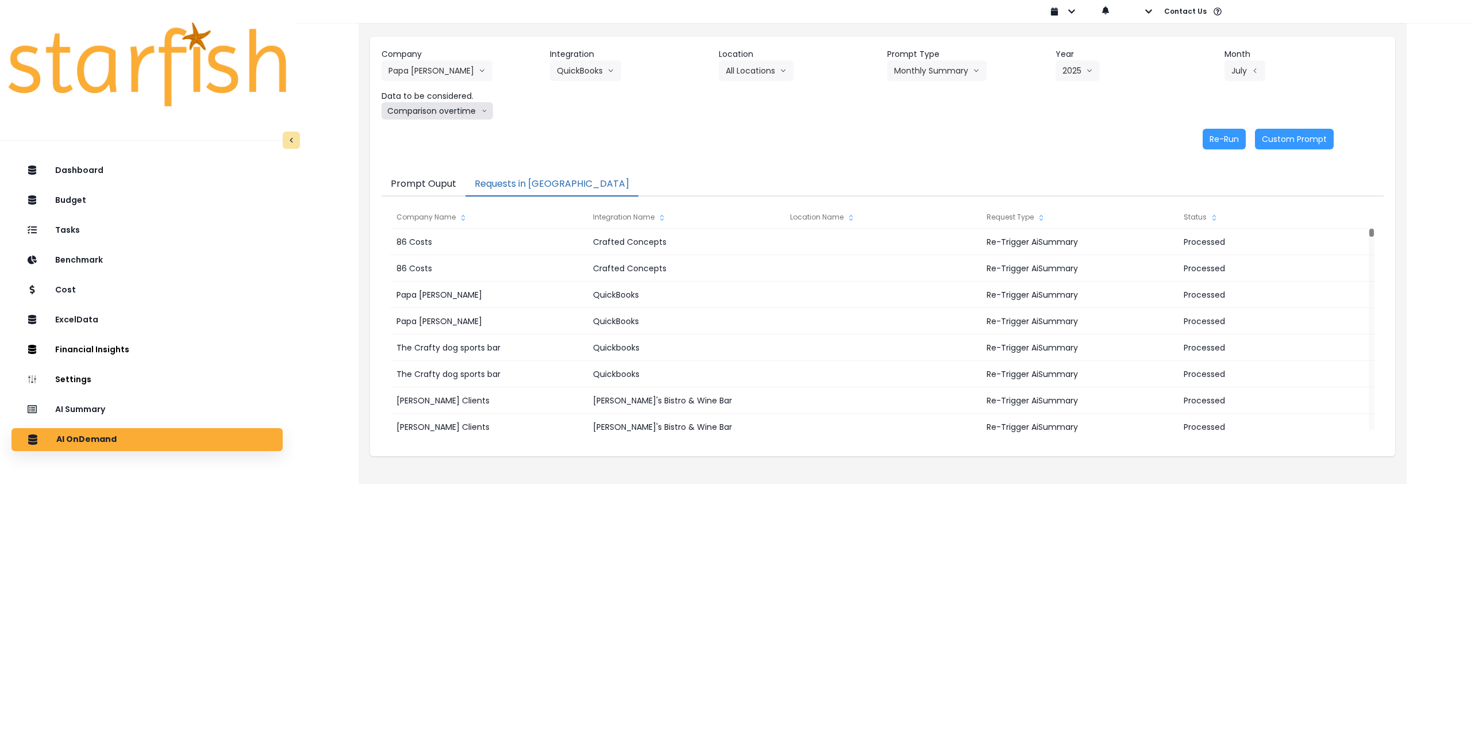
click at [435, 111] on button "Comparison overtime" at bounding box center [436, 110] width 111 height 17
drag, startPoint x: 441, startPoint y: 157, endPoint x: 661, endPoint y: 152, distance: 219.5
click at [442, 157] on span "Location Analysis" at bounding box center [426, 153] width 76 height 11
click at [1218, 139] on button "Re-Run" at bounding box center [1223, 139] width 43 height 21
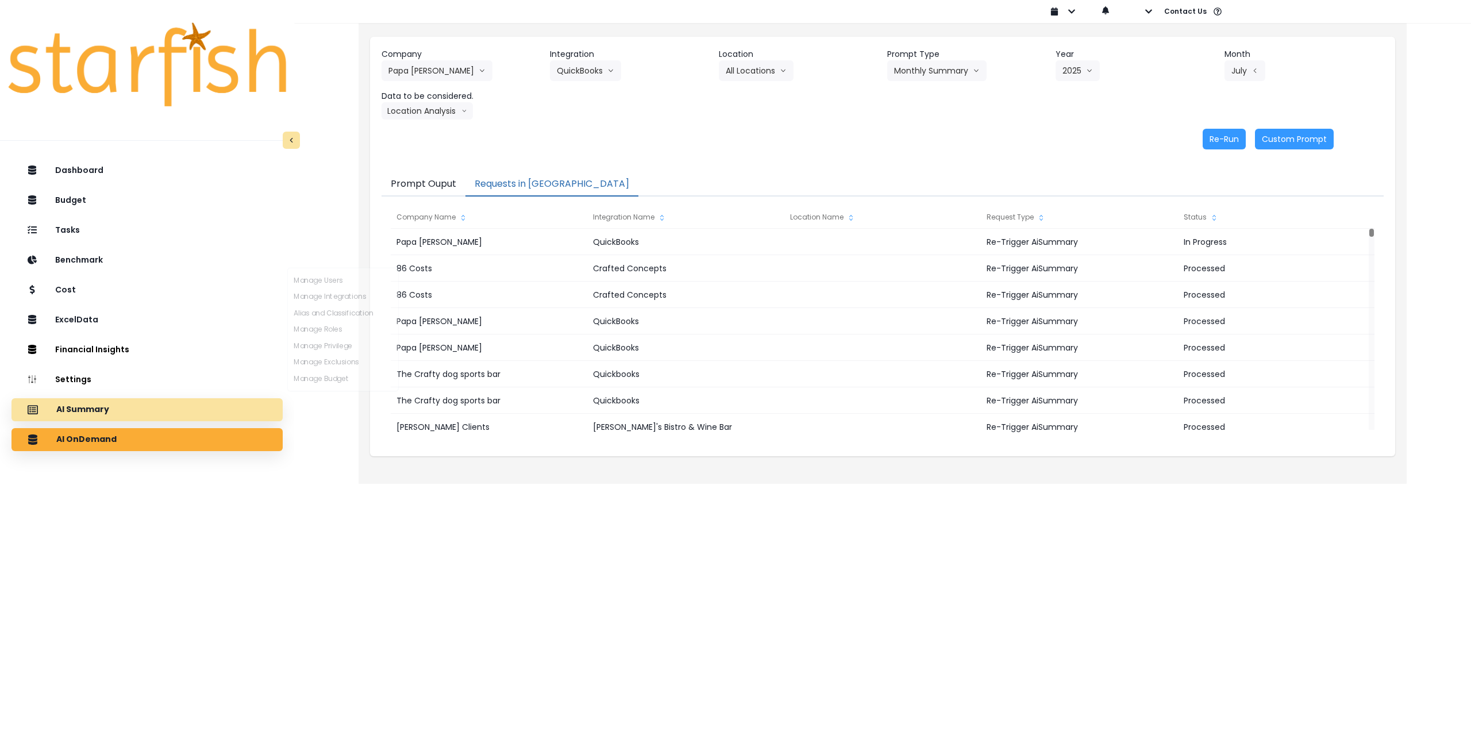
click at [121, 402] on div "AI Summary" at bounding box center [147, 410] width 253 height 24
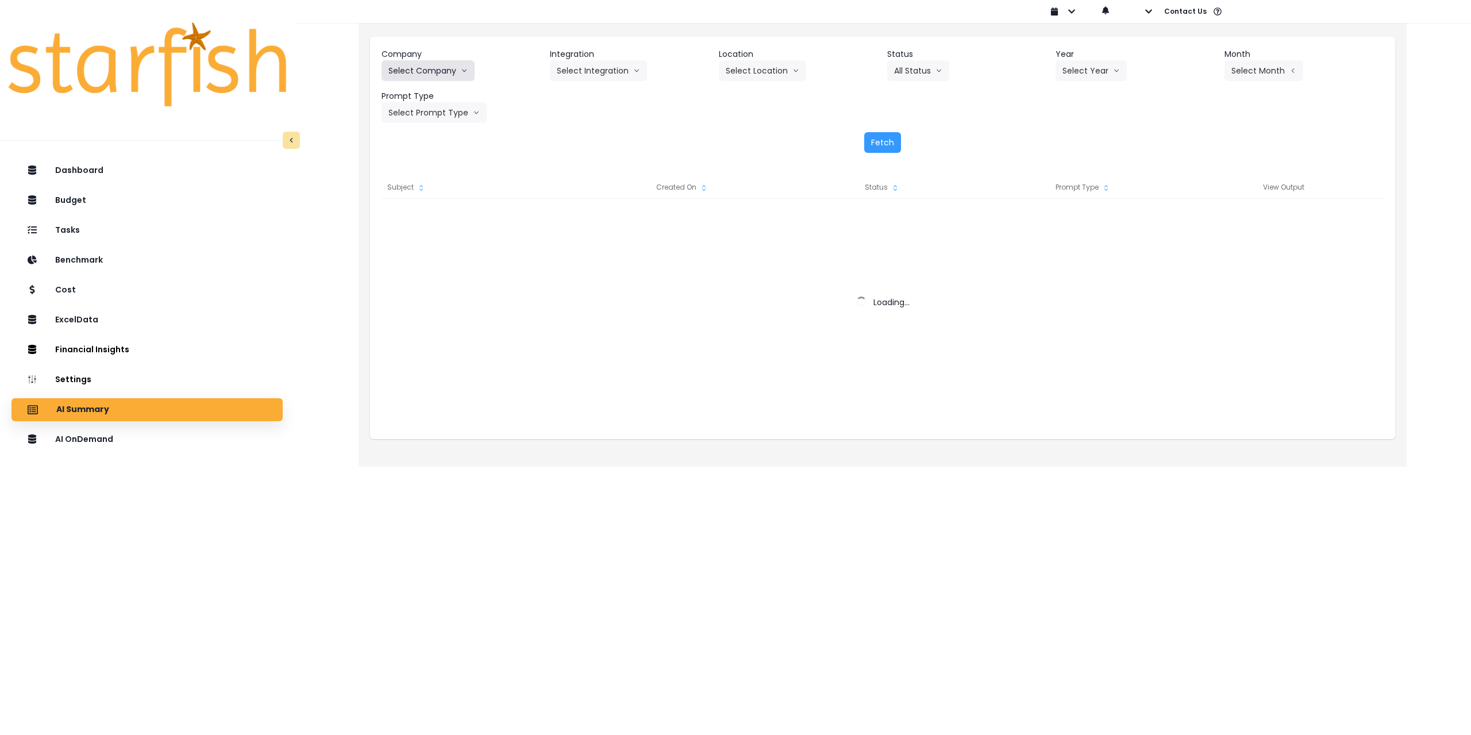
click at [418, 76] on button "Select Company" at bounding box center [427, 70] width 93 height 21
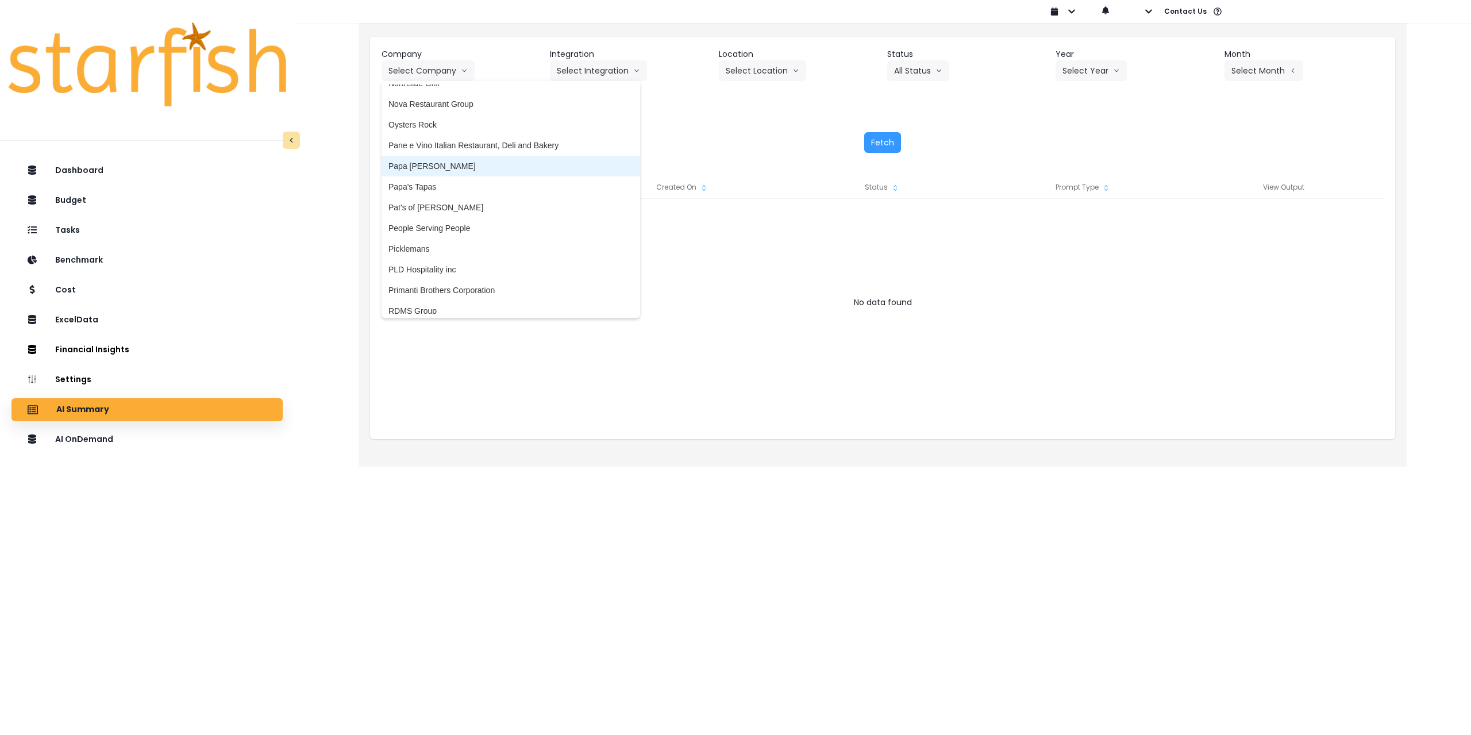
click at [433, 166] on span "Papa [PERSON_NAME]" at bounding box center [510, 165] width 245 height 11
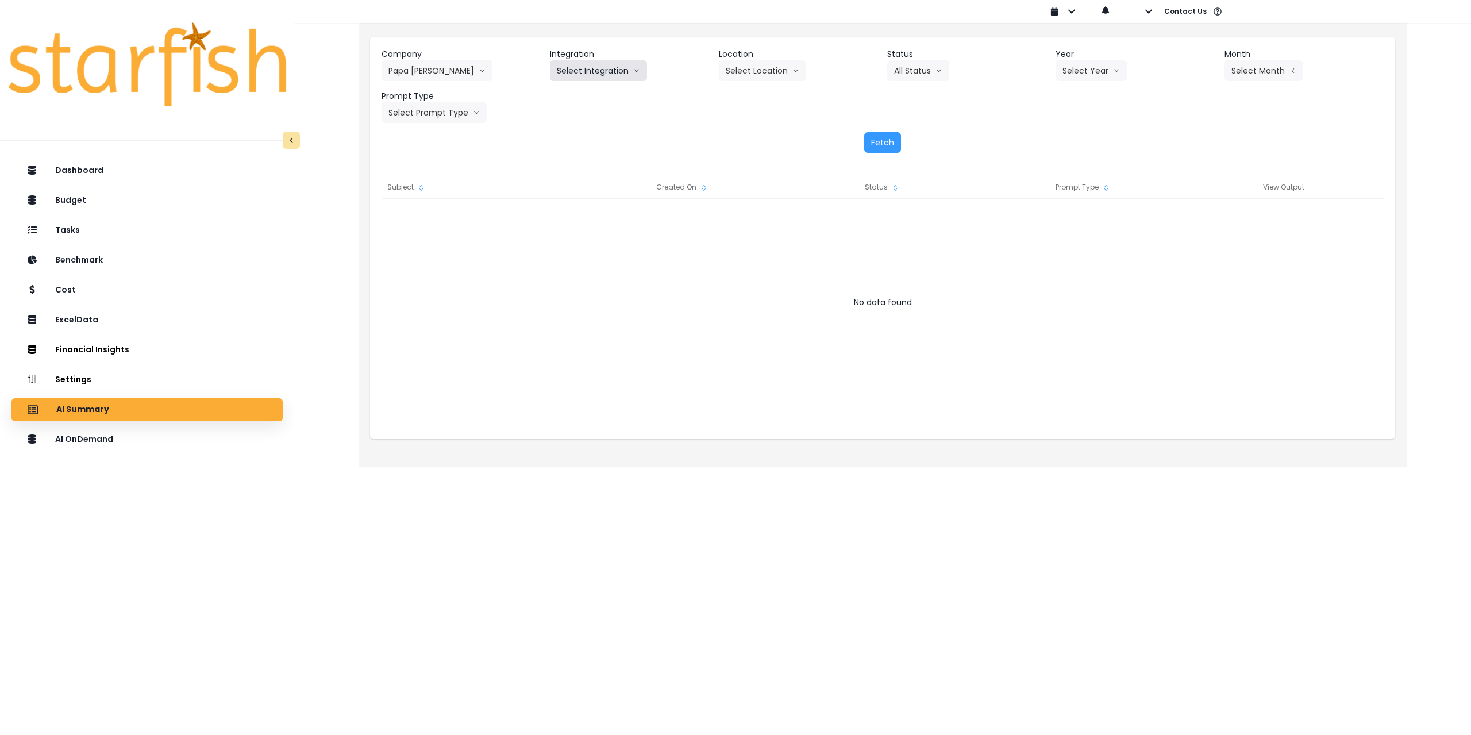
click at [603, 72] on button "Select Integration" at bounding box center [598, 70] width 97 height 21
drag, startPoint x: 587, startPoint y: 92, endPoint x: 606, endPoint y: 90, distance: 19.1
click at [587, 92] on span "QuickBooks" at bounding box center [591, 94] width 68 height 11
click at [755, 70] on button "Select Location" at bounding box center [762, 70] width 87 height 21
drag, startPoint x: 750, startPoint y: 96, endPoint x: 897, endPoint y: 73, distance: 149.4
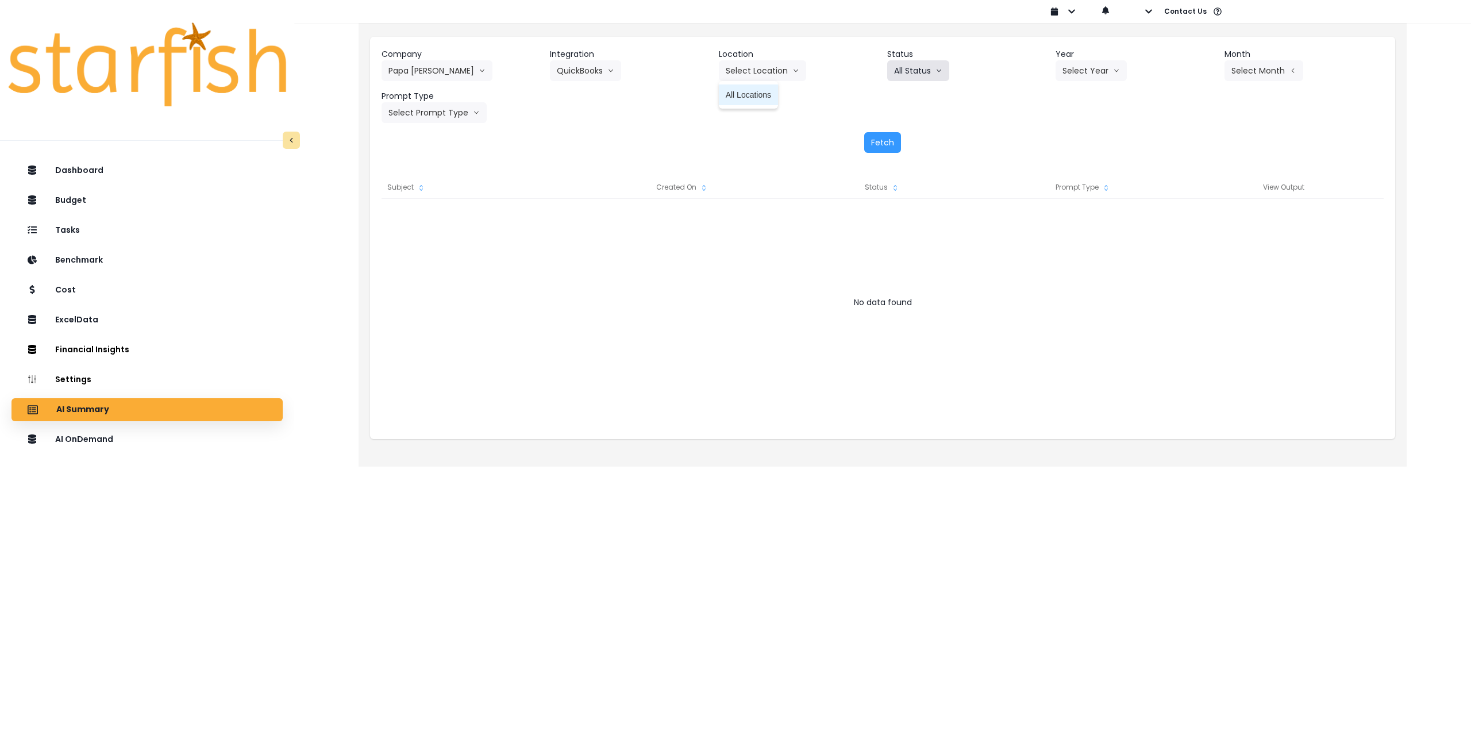
click at [755, 95] on span "All Locations" at bounding box center [748, 94] width 45 height 11
drag, startPoint x: 921, startPoint y: 67, endPoint x: 921, endPoint y: 98, distance: 31.0
click at [921, 68] on button "All Status" at bounding box center [918, 70] width 62 height 21
drag, startPoint x: 915, startPoint y: 201, endPoint x: 1109, endPoint y: 137, distance: 203.8
click at [1109, 137] on div "Company Papa [PERSON_NAME] 86 Costs Asti Bagel Cafe Balance Grille Bald Ginger …" at bounding box center [882, 101] width 1025 height 128
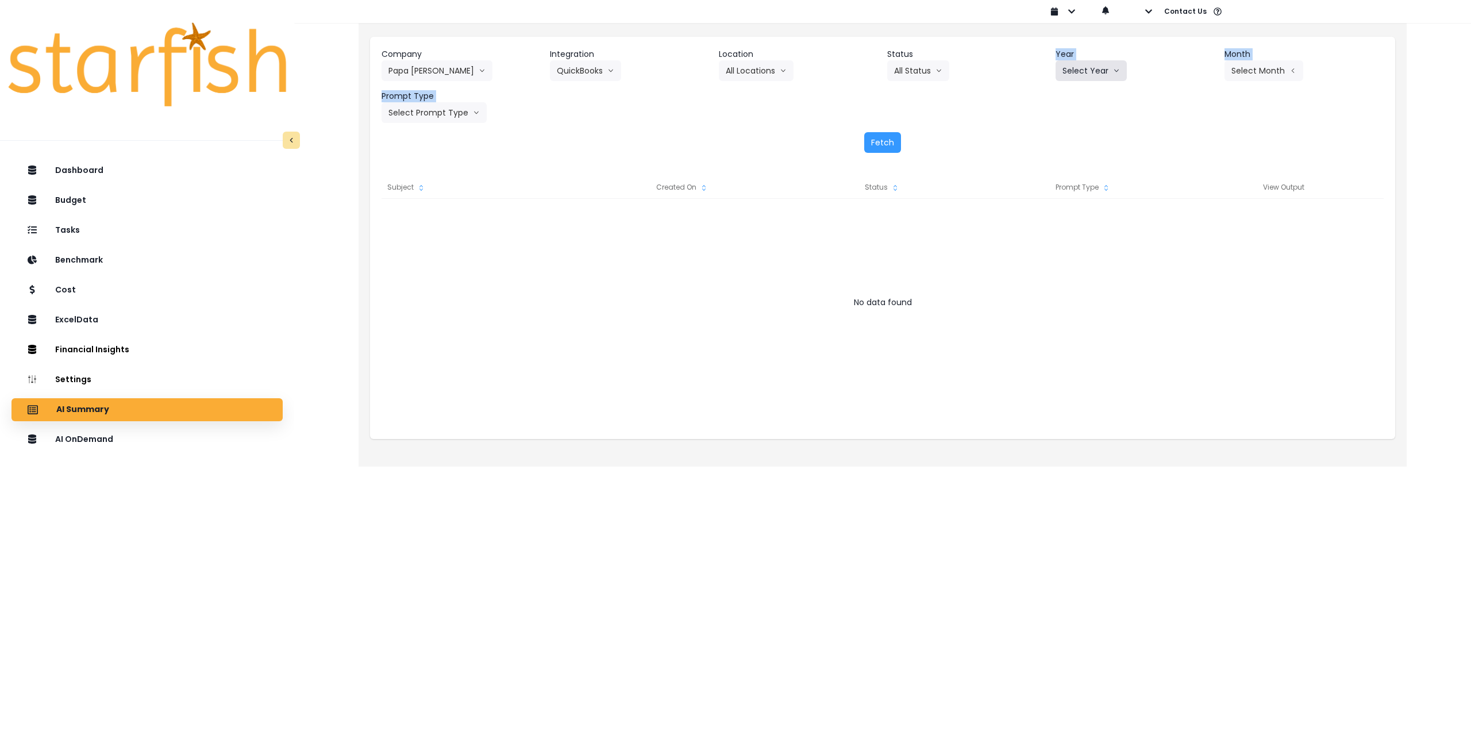
click at [1097, 78] on button "Select Year" at bounding box center [1090, 70] width 71 height 21
click at [1214, 132] on div "Company Papa [PERSON_NAME] 86 Costs Asti Bagel Cafe Balance Grille Bald Ginger …" at bounding box center [882, 101] width 1025 height 128
click at [1163, 114] on div "Company Papa [PERSON_NAME] 86 Costs Asti Bagel Cafe Balance Grille Bald Ginger …" at bounding box center [882, 85] width 1002 height 75
click at [1113, 71] on icon "arrow down line" at bounding box center [1116, 70] width 7 height 11
click at [1069, 135] on span "2025" at bounding box center [1071, 135] width 18 height 11
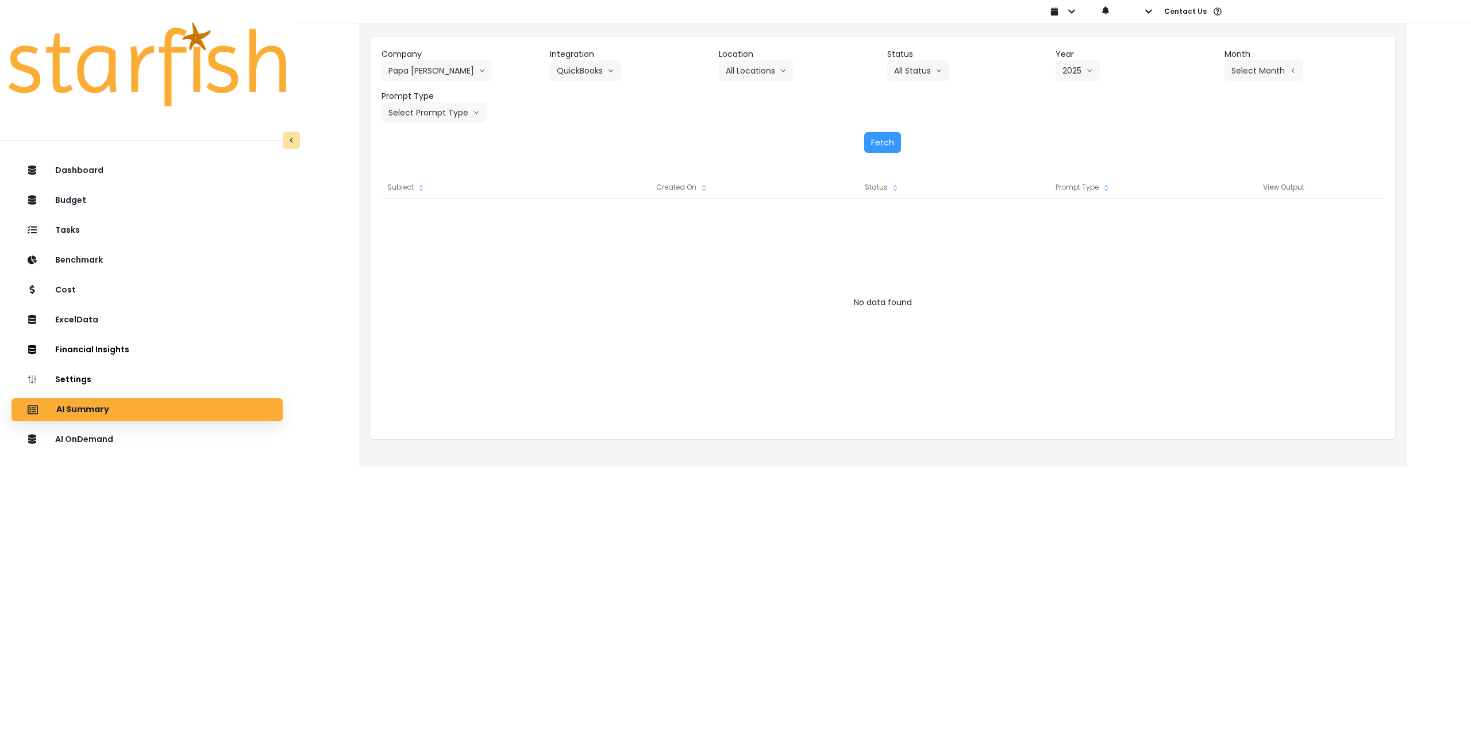
click at [1229, 120] on div "Company Papa [PERSON_NAME] 86 Costs Asti Bagel Cafe Balance Grille Bald Ginger …" at bounding box center [882, 85] width 1002 height 75
click at [1263, 74] on button "Select Month" at bounding box center [1263, 70] width 79 height 21
click at [1195, 198] on span "July" at bounding box center [1206, 197] width 22 height 11
click at [425, 115] on button "Select Prompt Type" at bounding box center [433, 112] width 105 height 21
drag, startPoint x: 417, startPoint y: 221, endPoint x: 424, endPoint y: 220, distance: 7.0
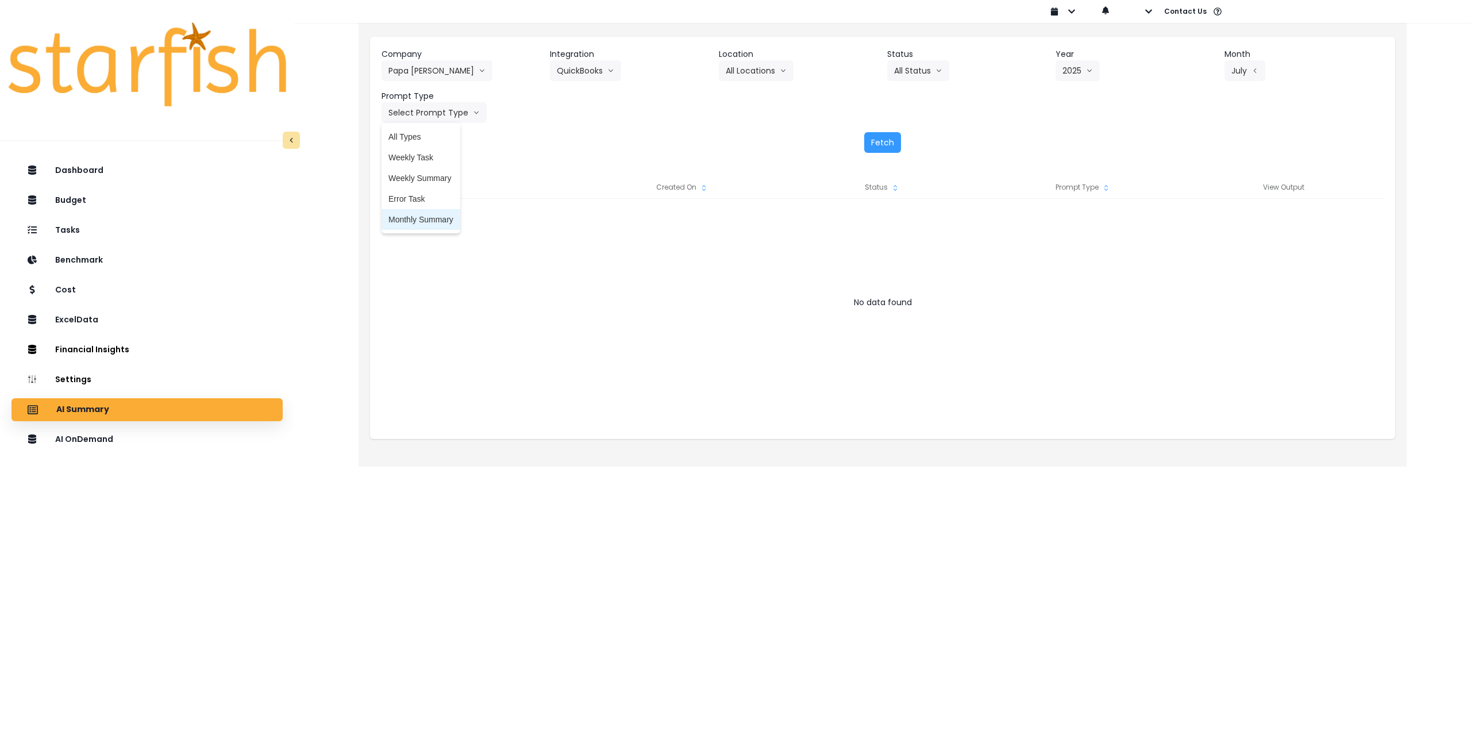
click at [418, 221] on span "Monthly Summary" at bounding box center [420, 219] width 65 height 11
click at [863, 140] on div "Fetch" at bounding box center [882, 142] width 1002 height 21
click at [878, 140] on button "Fetch" at bounding box center [882, 142] width 37 height 21
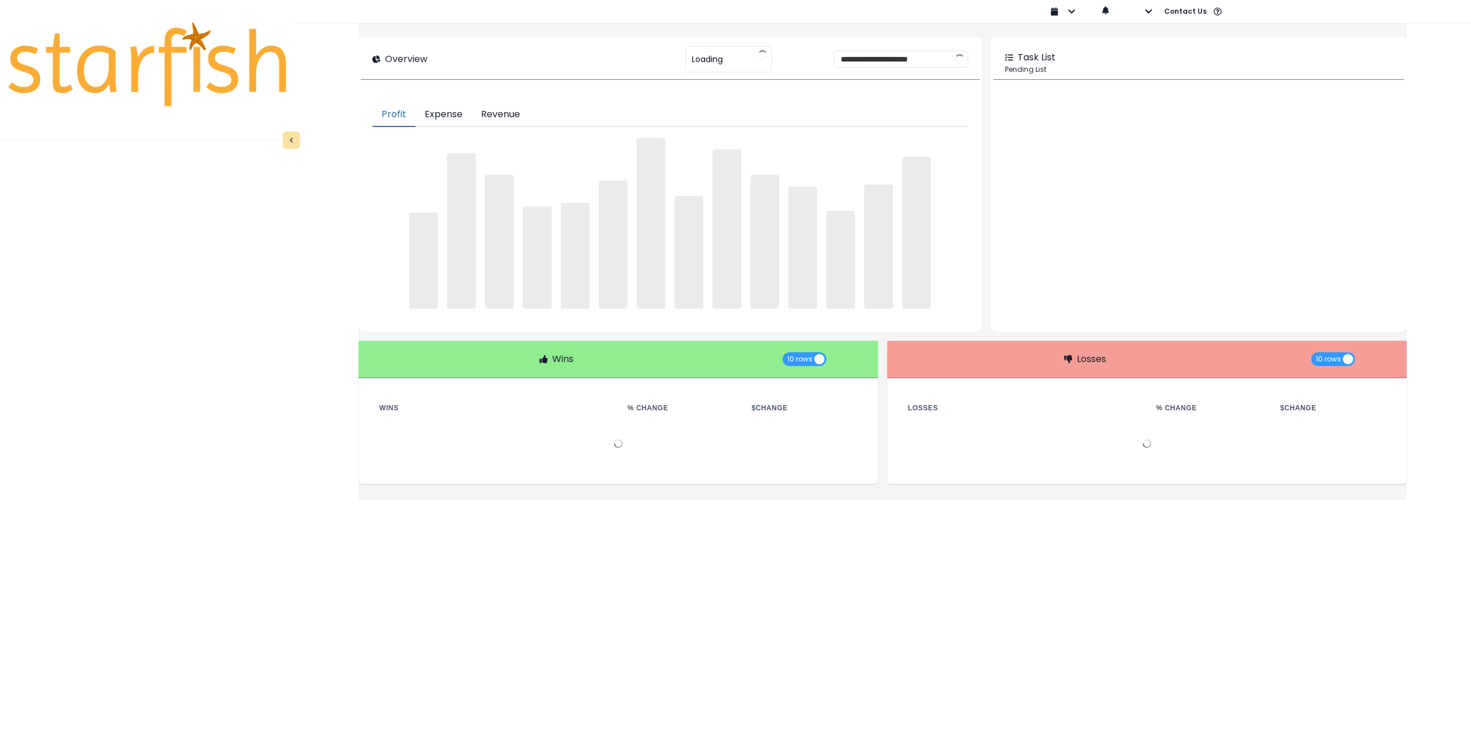
type input "********"
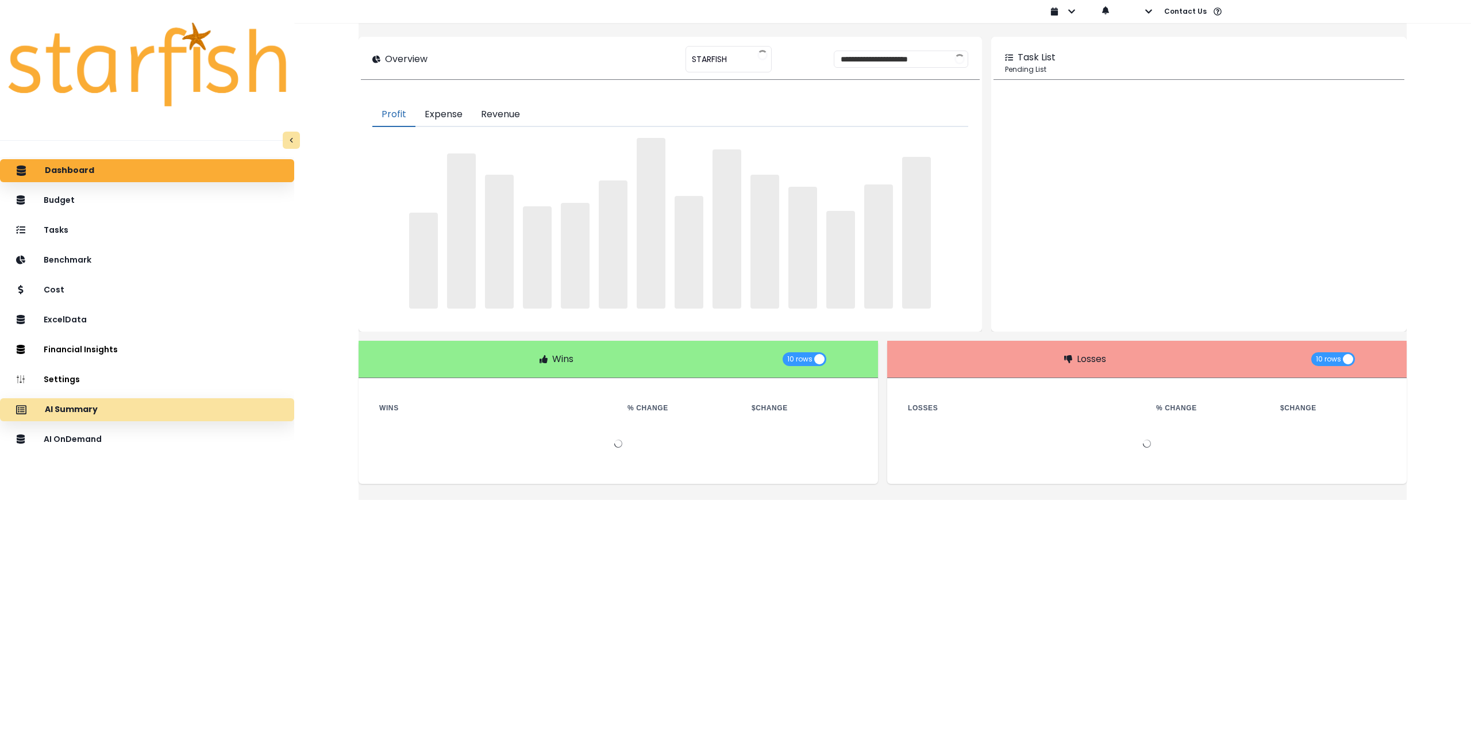
click at [118, 410] on div "AI Summary" at bounding box center [147, 410] width 276 height 24
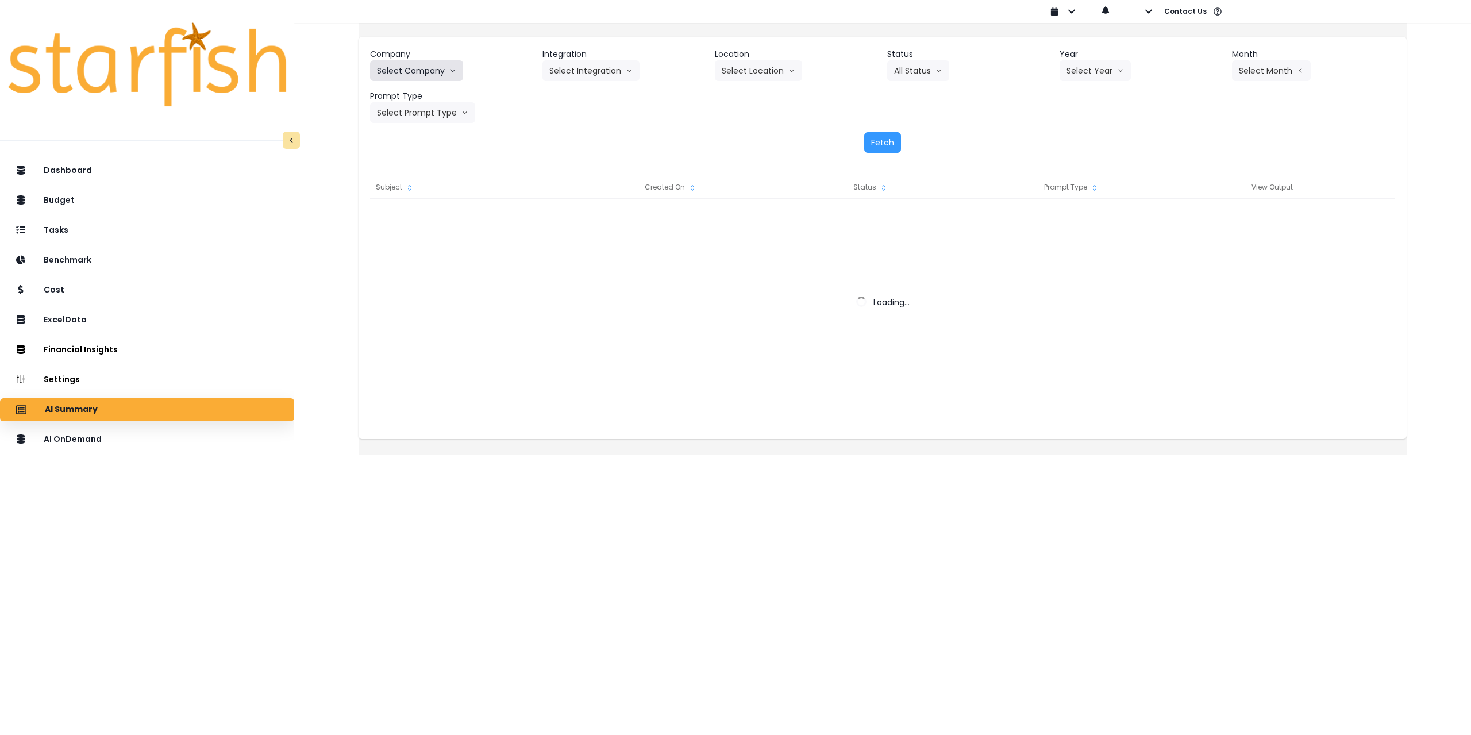
click at [448, 70] on button "Select Company" at bounding box center [416, 70] width 93 height 21
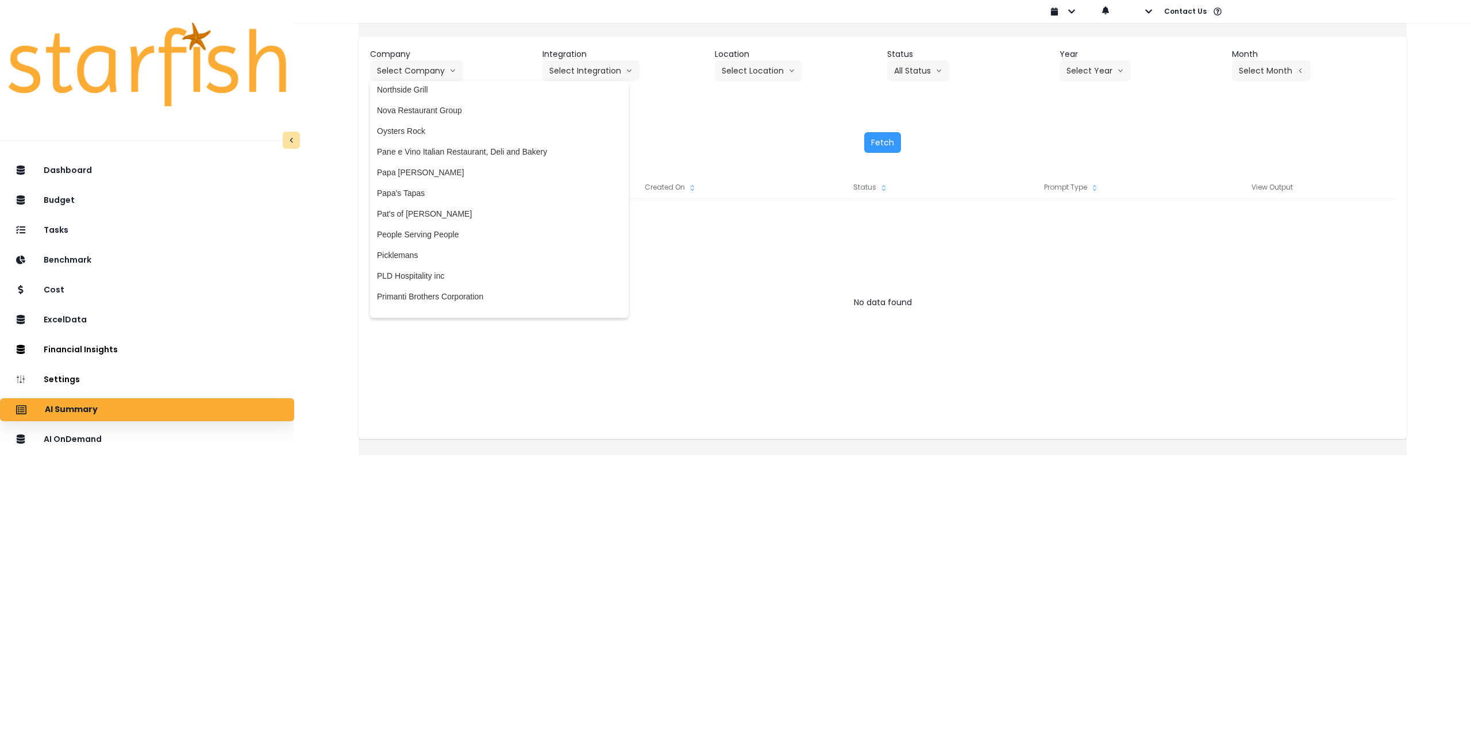
scroll to position [1666, 0]
click at [444, 167] on span "Papa [PERSON_NAME]" at bounding box center [499, 165] width 245 height 11
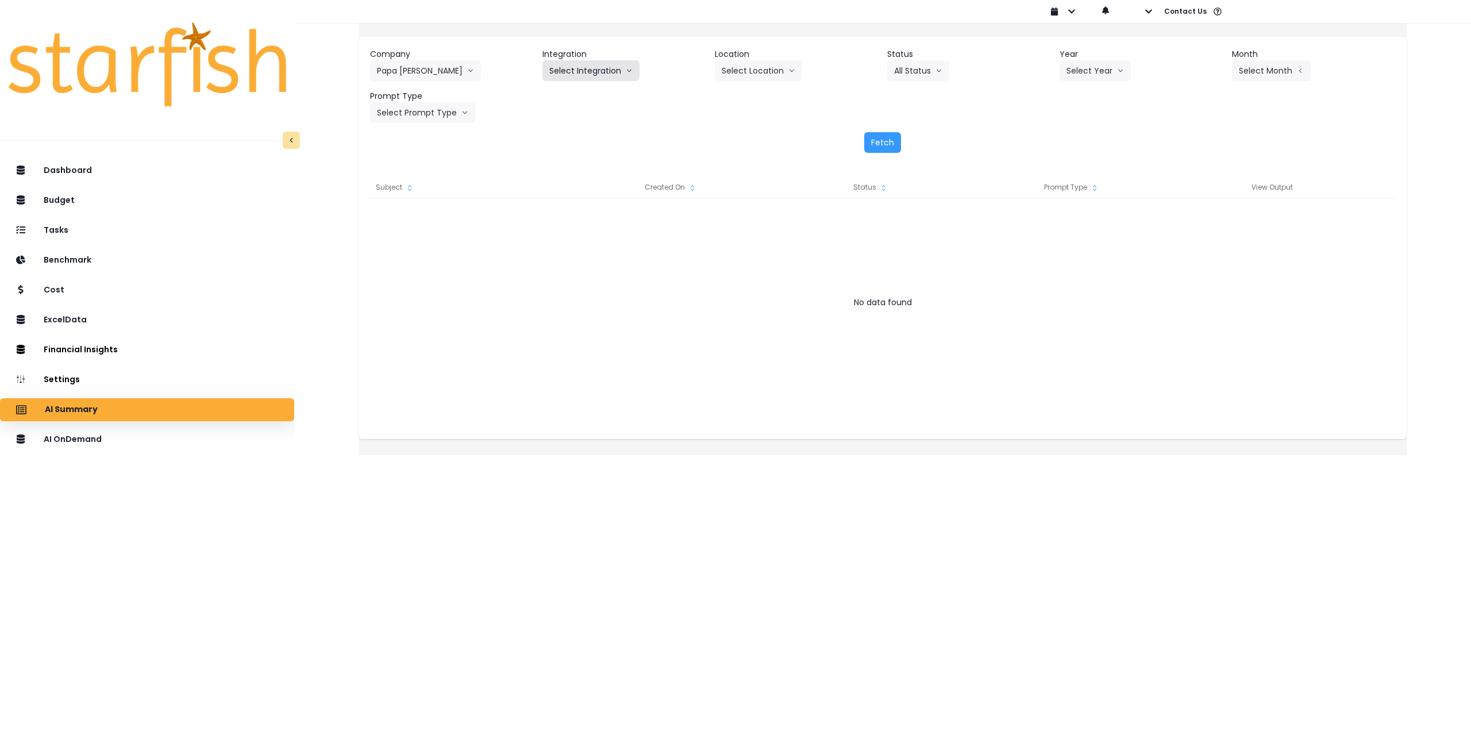
click at [623, 68] on button "Select Integration" at bounding box center [590, 70] width 97 height 21
click at [572, 93] on span "QuickBooks" at bounding box center [583, 94] width 68 height 11
click at [1052, 73] on div "Company Papa [PERSON_NAME] 86 Costs Asti Bagel Cafe Balance Grille Bald Ginger …" at bounding box center [882, 85] width 1025 height 75
click at [1067, 73] on button "Select Year" at bounding box center [1094, 70] width 71 height 21
click at [1065, 144] on li "2025" at bounding box center [1075, 136] width 32 height 21
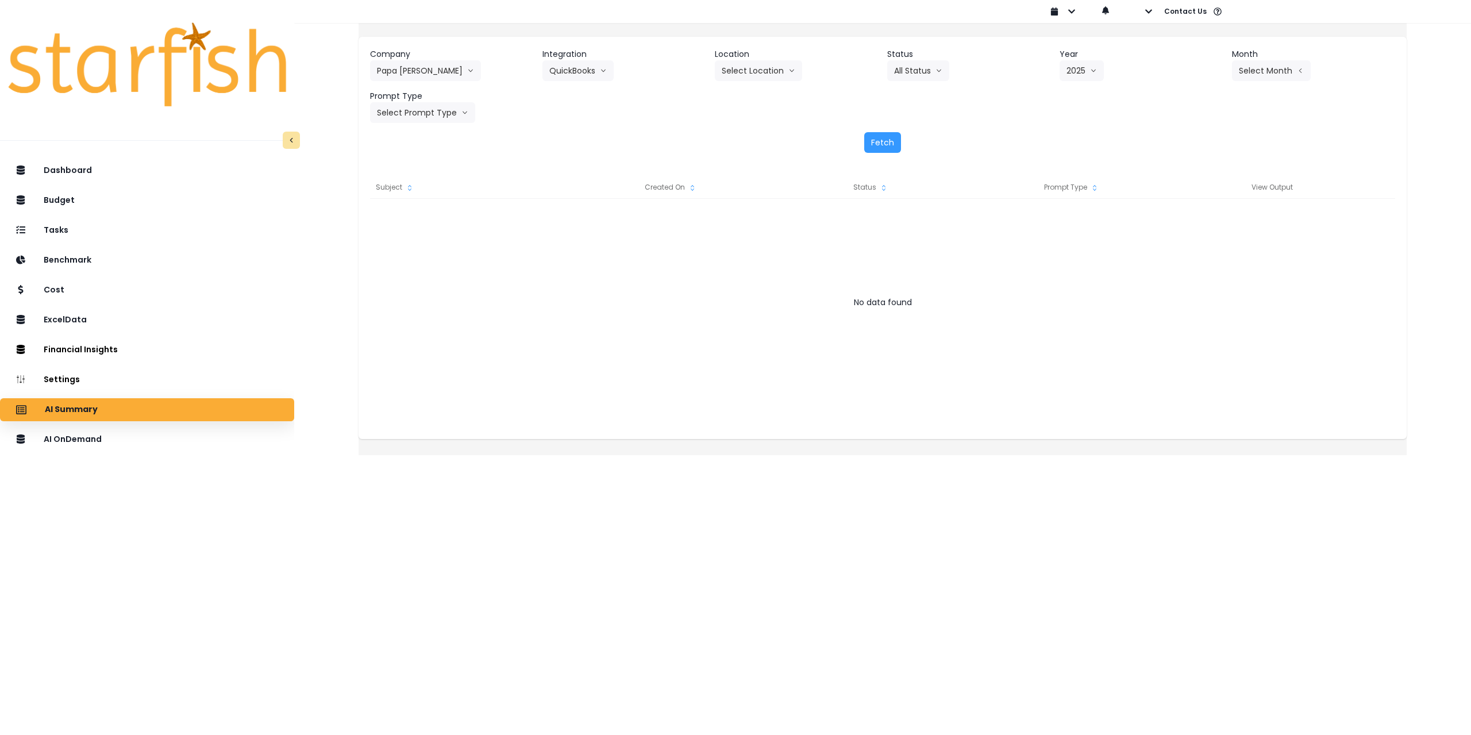
click at [1260, 83] on div "Company Papa [PERSON_NAME] 86 Costs Asti Bagel Cafe Balance Grille Bald Ginger …" at bounding box center [882, 85] width 1025 height 75
click at [1259, 75] on button "Select Month" at bounding box center [1271, 70] width 79 height 21
click at [1202, 176] on span "June" at bounding box center [1213, 177] width 22 height 11
click at [1240, 69] on button "June" at bounding box center [1254, 70] width 45 height 21
click at [1202, 194] on span "July" at bounding box center [1213, 197] width 22 height 11
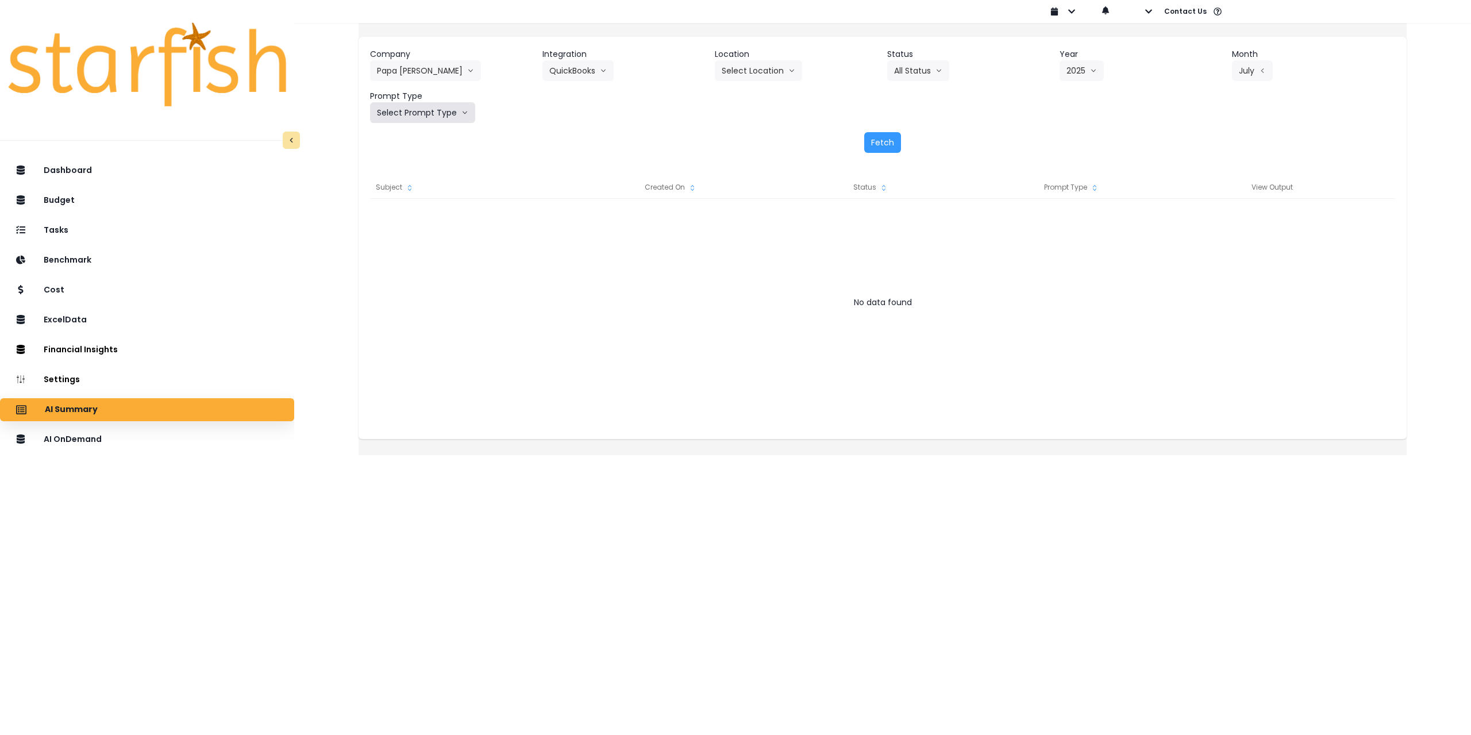
click at [425, 111] on button "Select Prompt Type" at bounding box center [422, 112] width 105 height 21
click at [424, 218] on span "Monthly Summary" at bounding box center [409, 219] width 65 height 11
click at [761, 71] on button "Select Location" at bounding box center [758, 70] width 87 height 21
click at [749, 95] on span "All Locations" at bounding box center [744, 94] width 45 height 11
click at [913, 143] on div "Fetch" at bounding box center [882, 142] width 1025 height 21
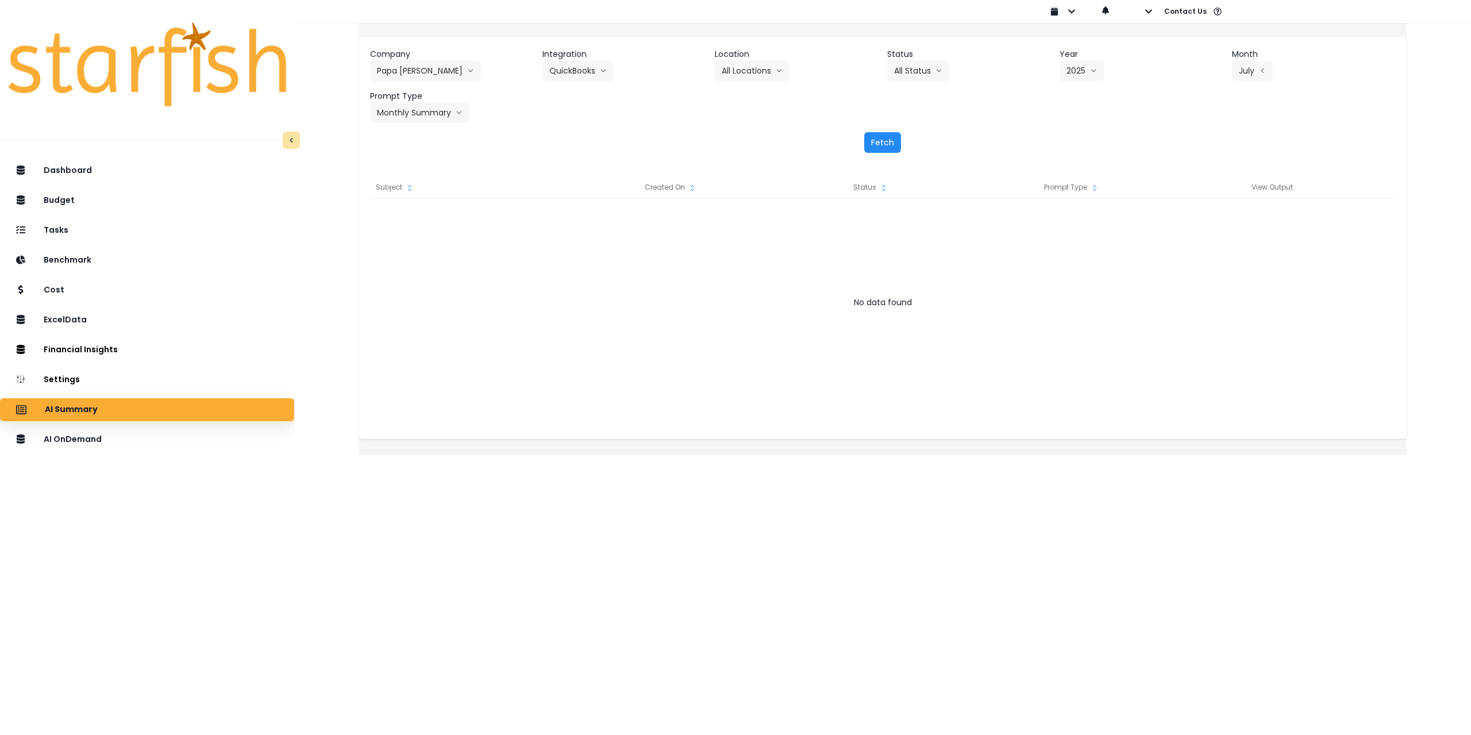
click at [889, 142] on button "Fetch" at bounding box center [882, 142] width 37 height 21
